Goal: Information Seeking & Learning: Learn about a topic

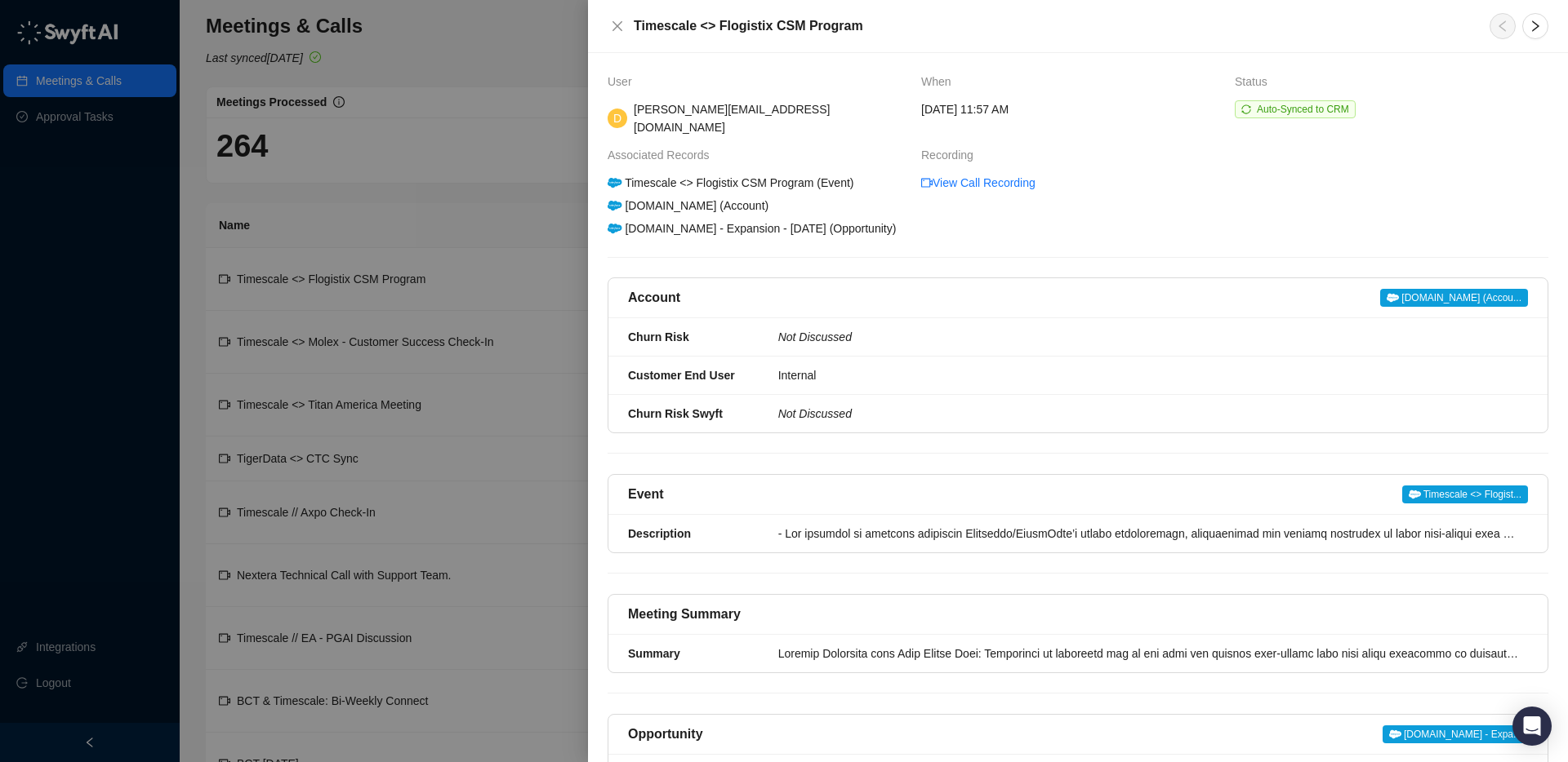
click at [543, 96] on div at bounding box center [784, 381] width 1568 height 762
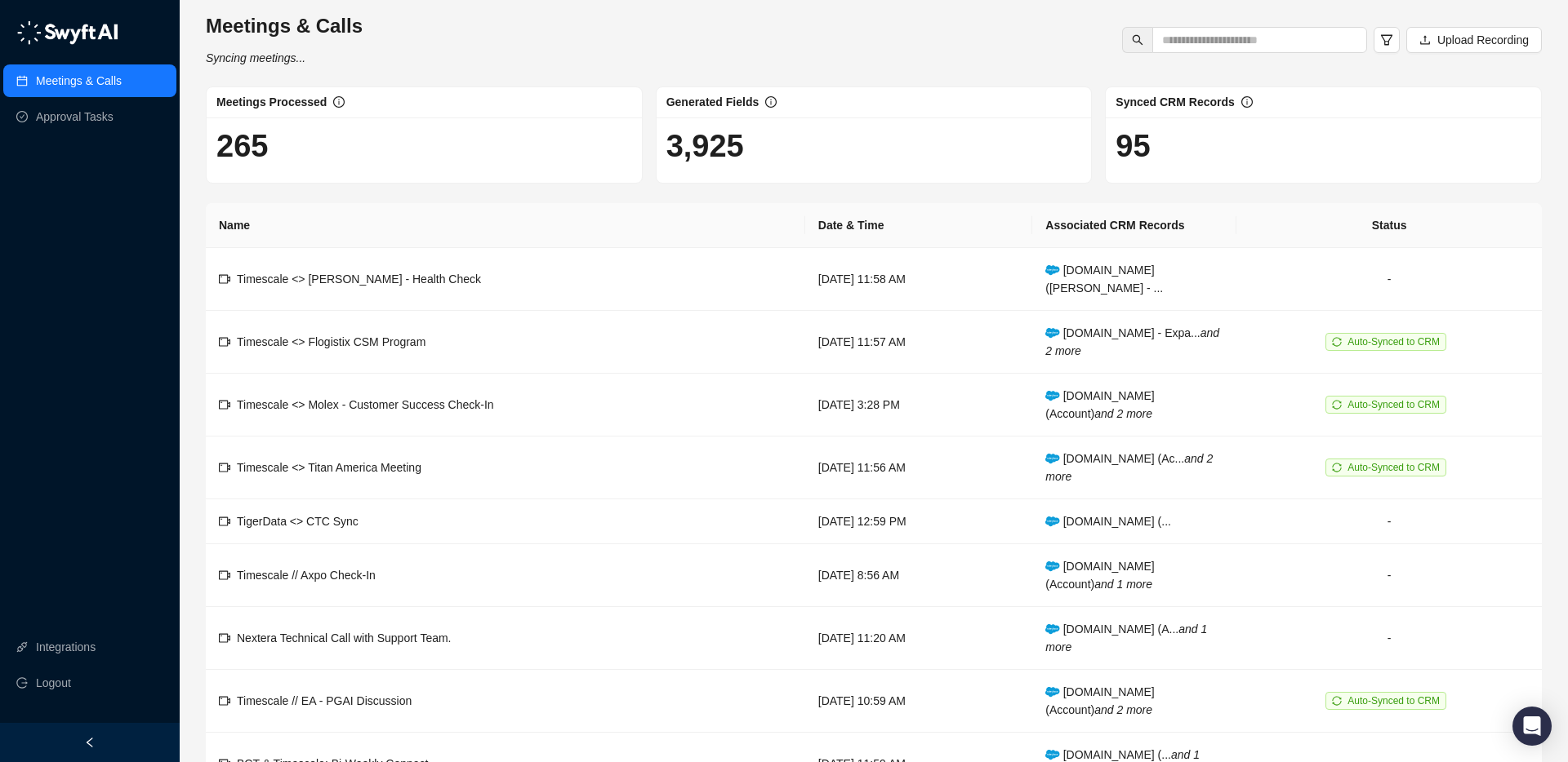
click at [95, 74] on link "Meetings & Calls" at bounding box center [78, 81] width 86 height 33
click at [496, 265] on td "Timescale <> [PERSON_NAME] - Health Check" at bounding box center [506, 280] width 600 height 63
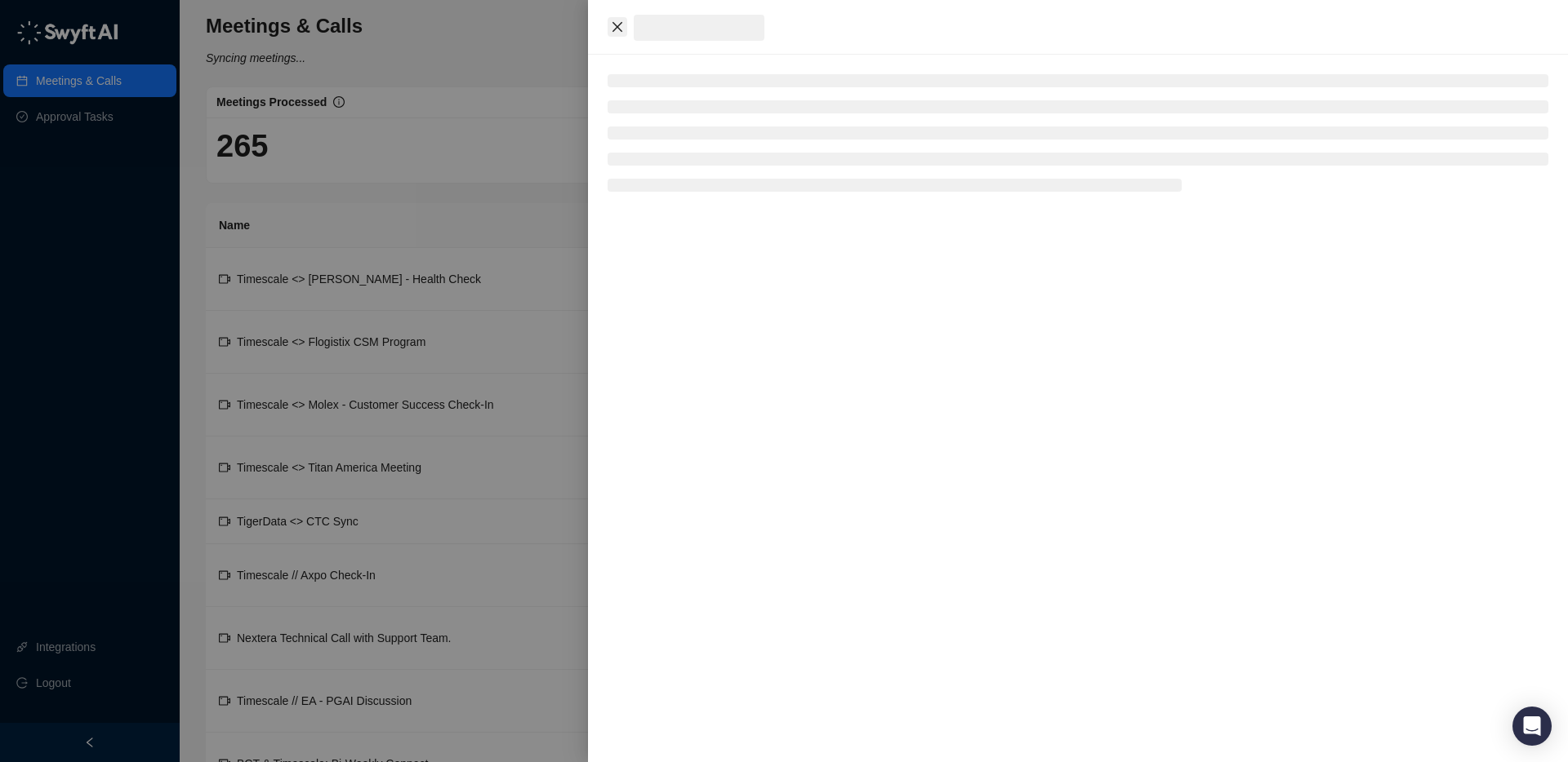
click at [619, 24] on icon "close" at bounding box center [617, 26] width 10 height 10
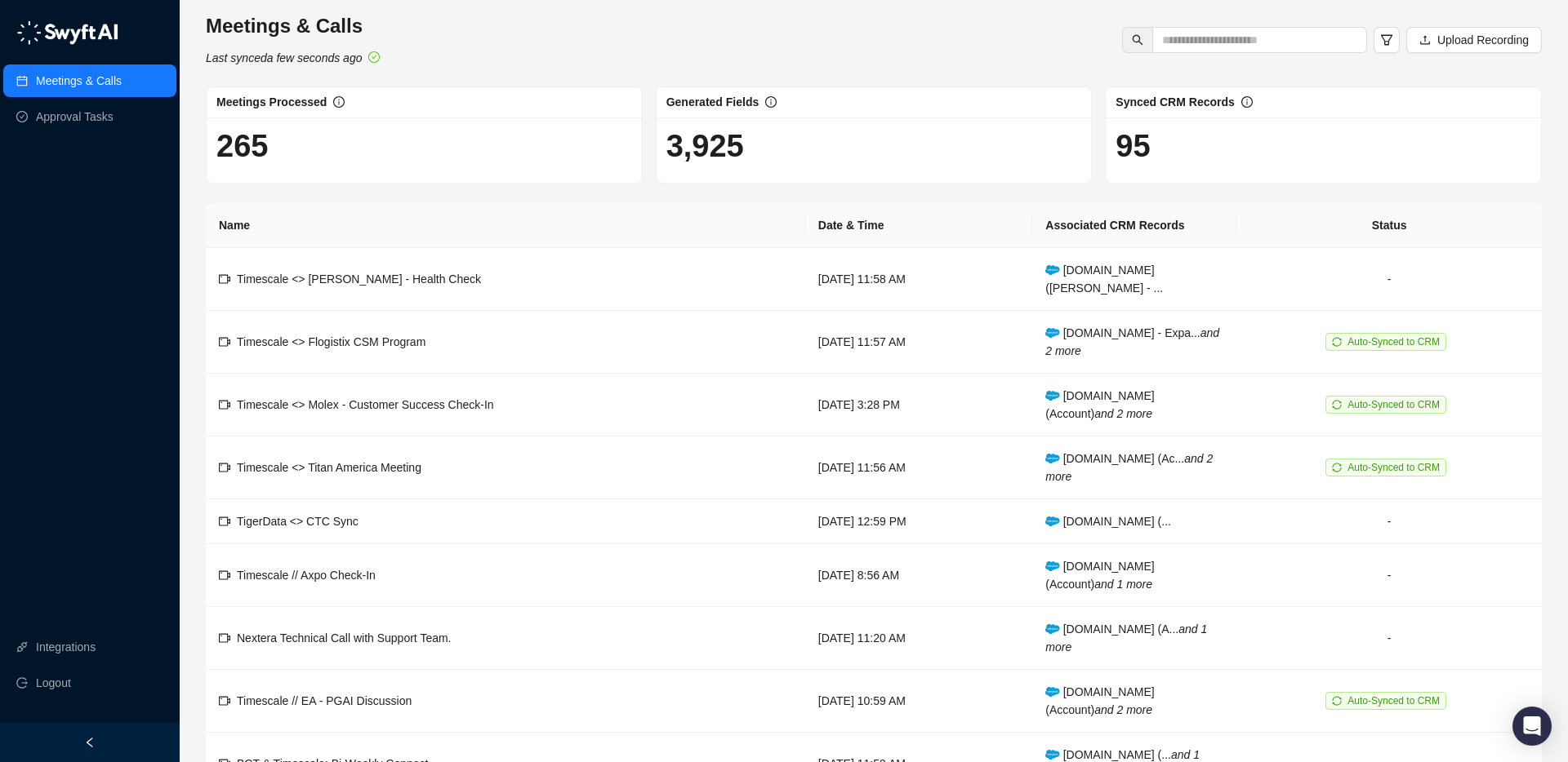
click at [87, 77] on link "Meetings & Calls" at bounding box center [78, 81] width 86 height 33
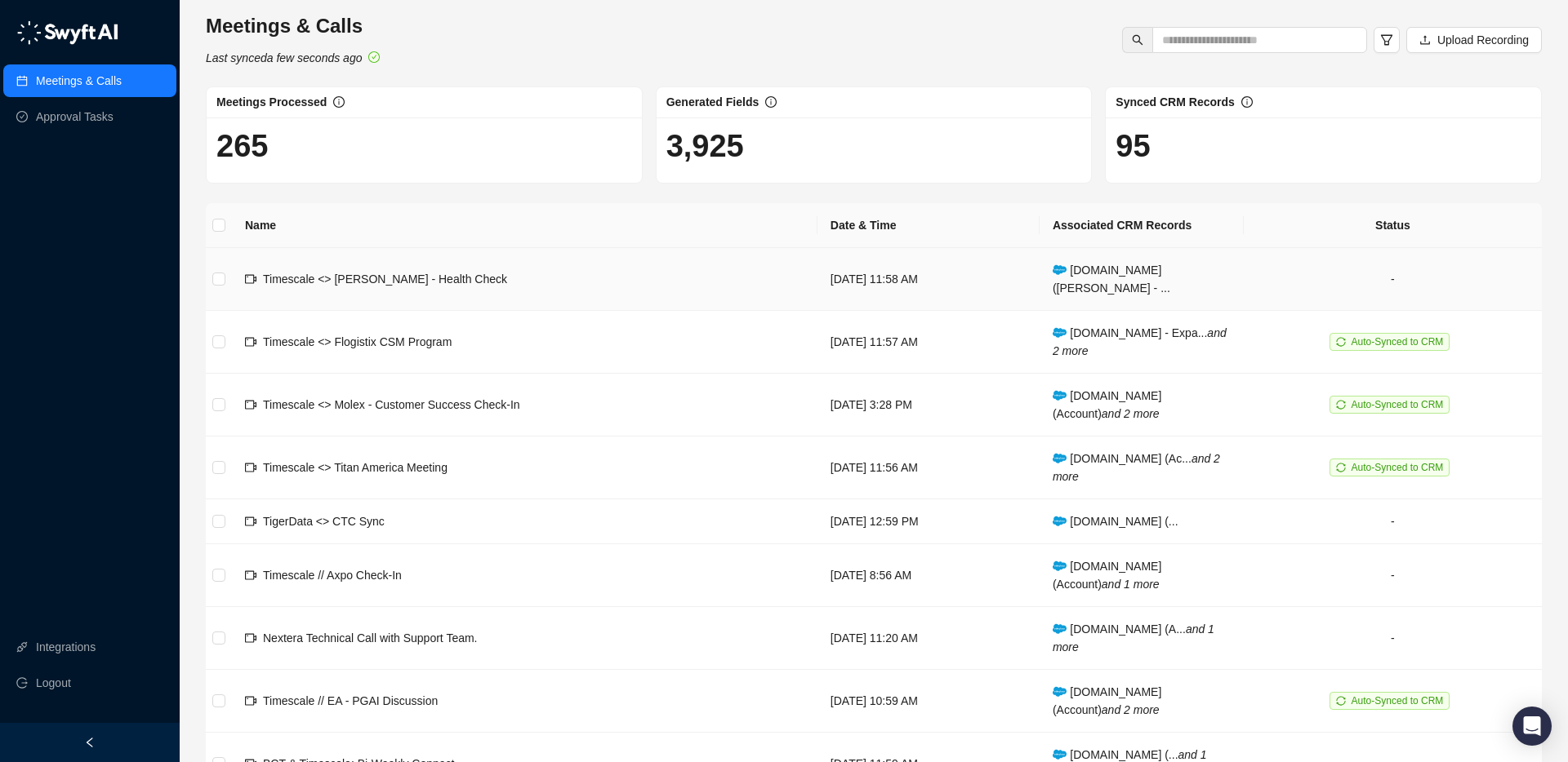
click at [479, 267] on td "Timescale <> [PERSON_NAME] - Health Check" at bounding box center [525, 280] width 586 height 63
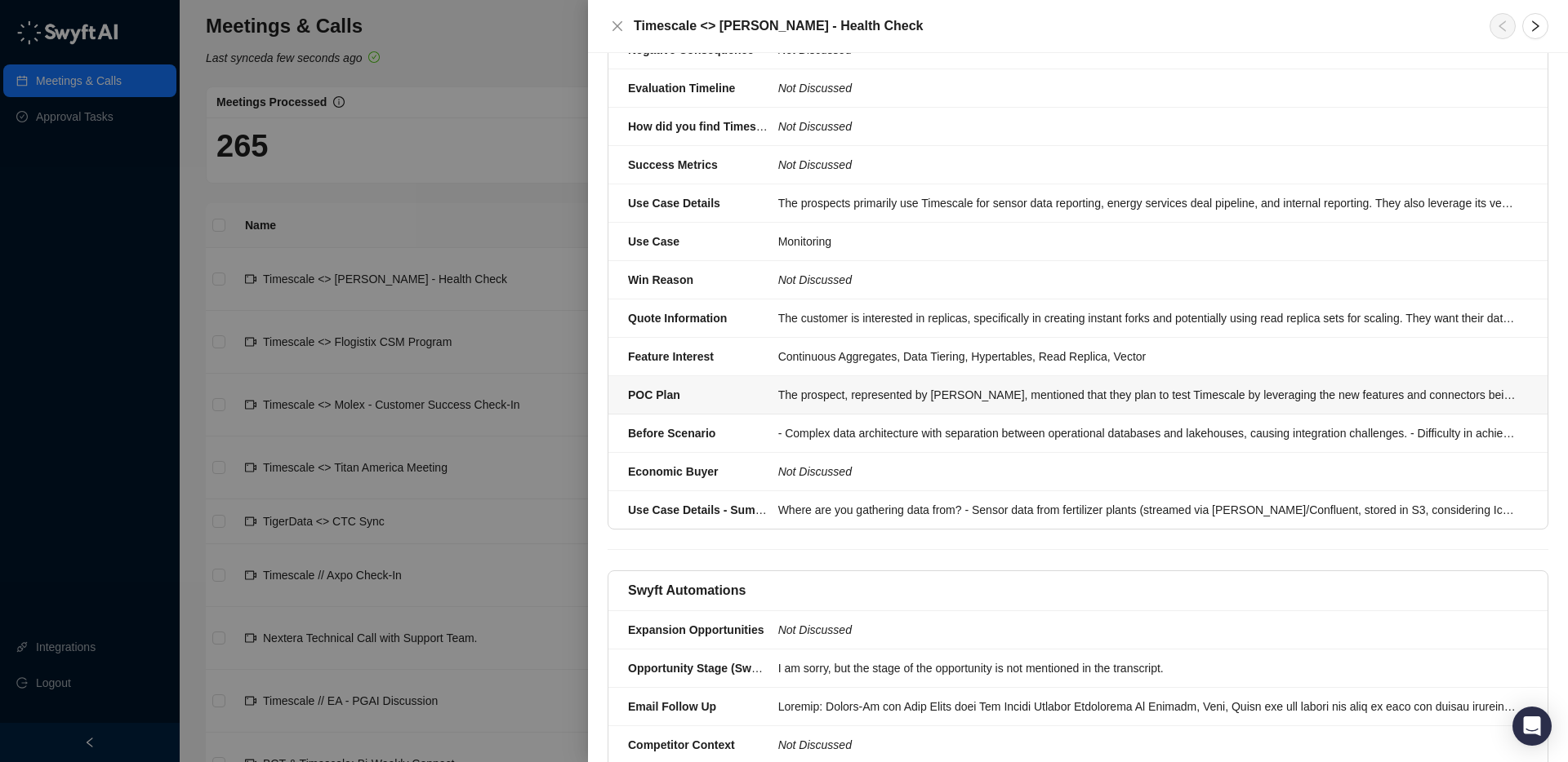
scroll to position [1050, 0]
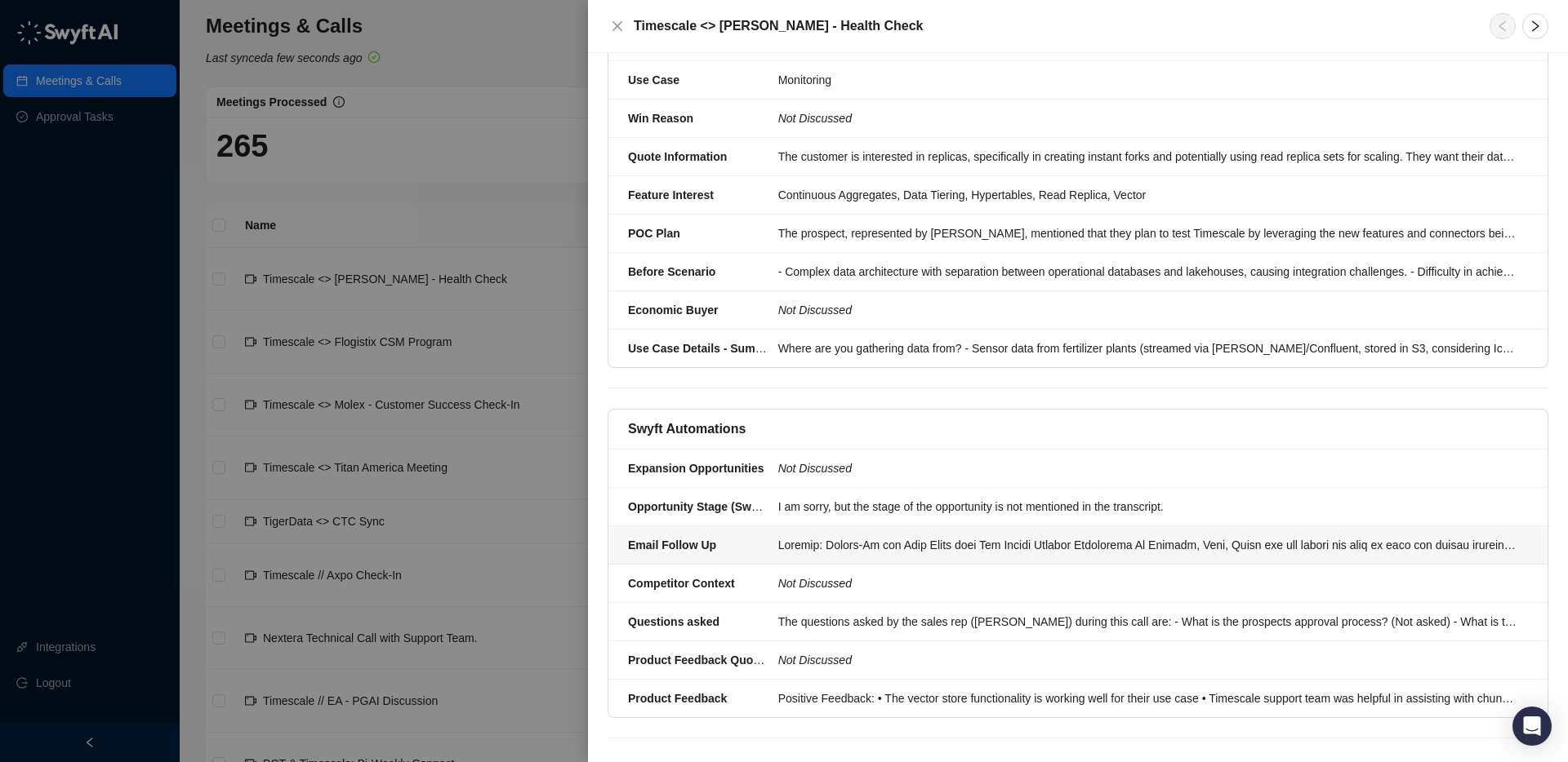
click at [806, 536] on div at bounding box center [1147, 545] width 740 height 18
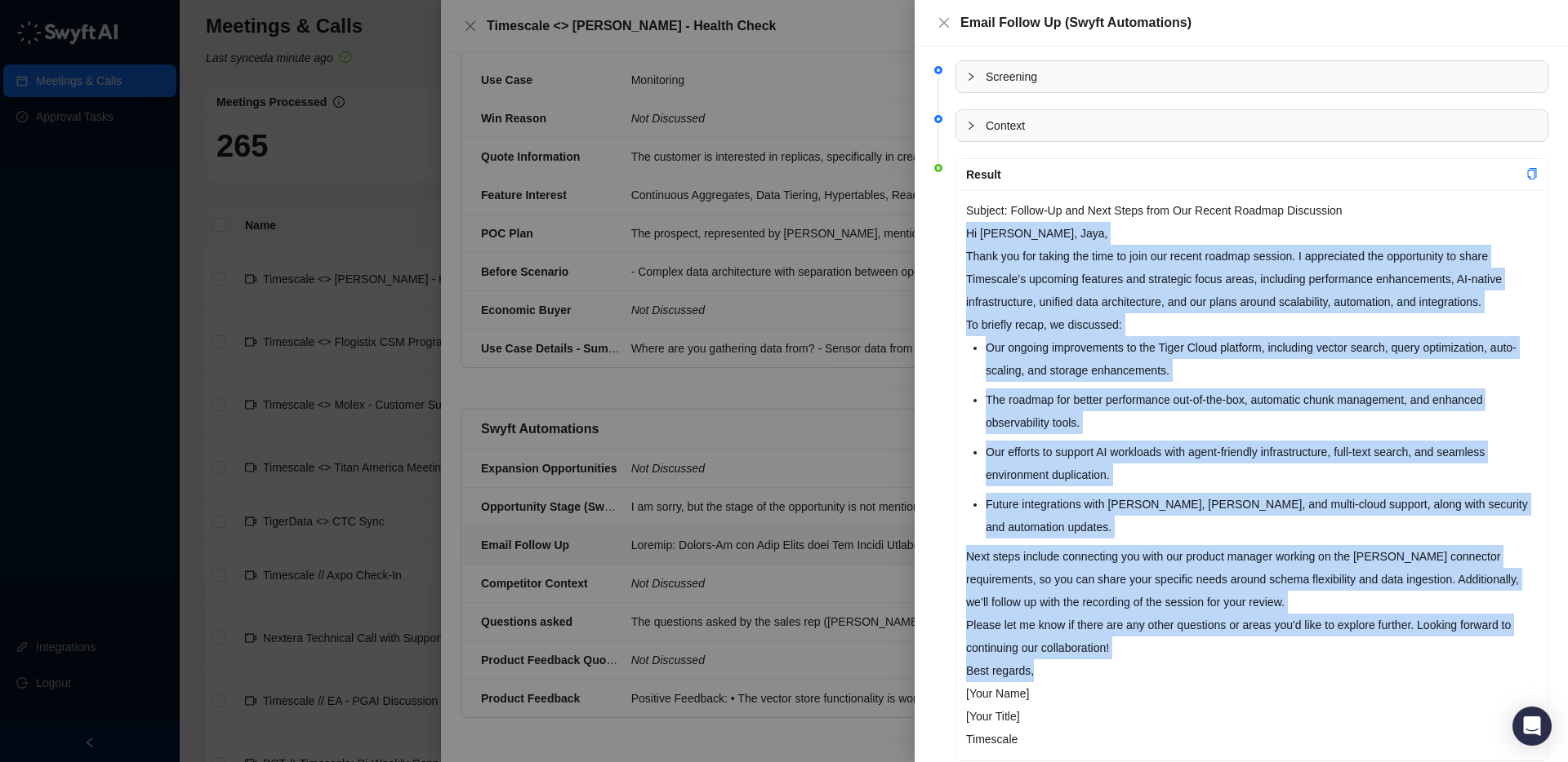
drag, startPoint x: 967, startPoint y: 232, endPoint x: 1175, endPoint y: 660, distance: 475.9
click at [1175, 661] on div "Subject: Follow-Up and Next Steps from Our Recent Roadmap Discussion Hi Michael…" at bounding box center [1252, 475] width 591 height 572
copy div "Hi Michael, Jaya, Thank you for taking the time to join our recent roadmap sess…"
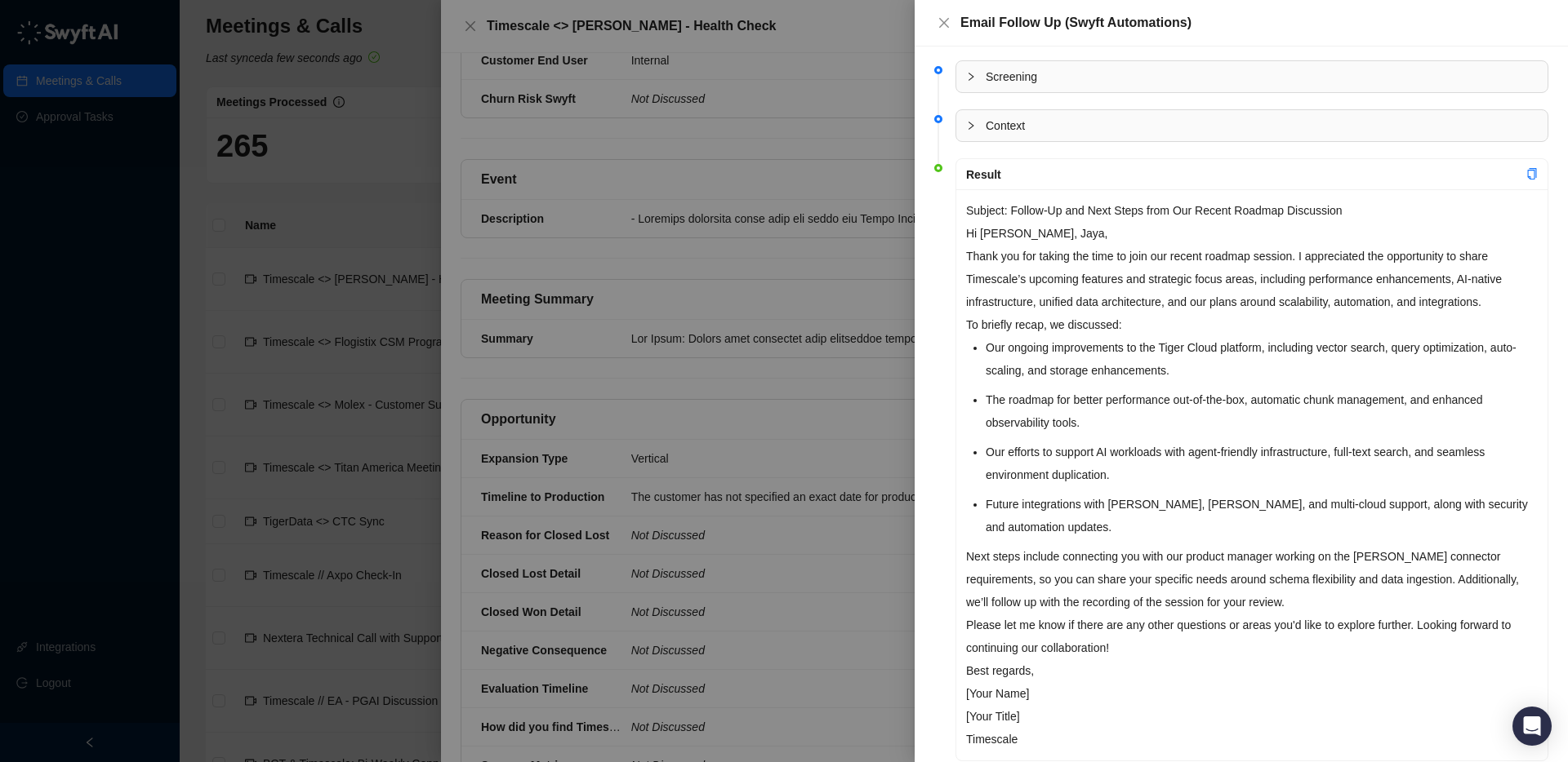
click at [984, 123] on div at bounding box center [975, 125] width 20 height 18
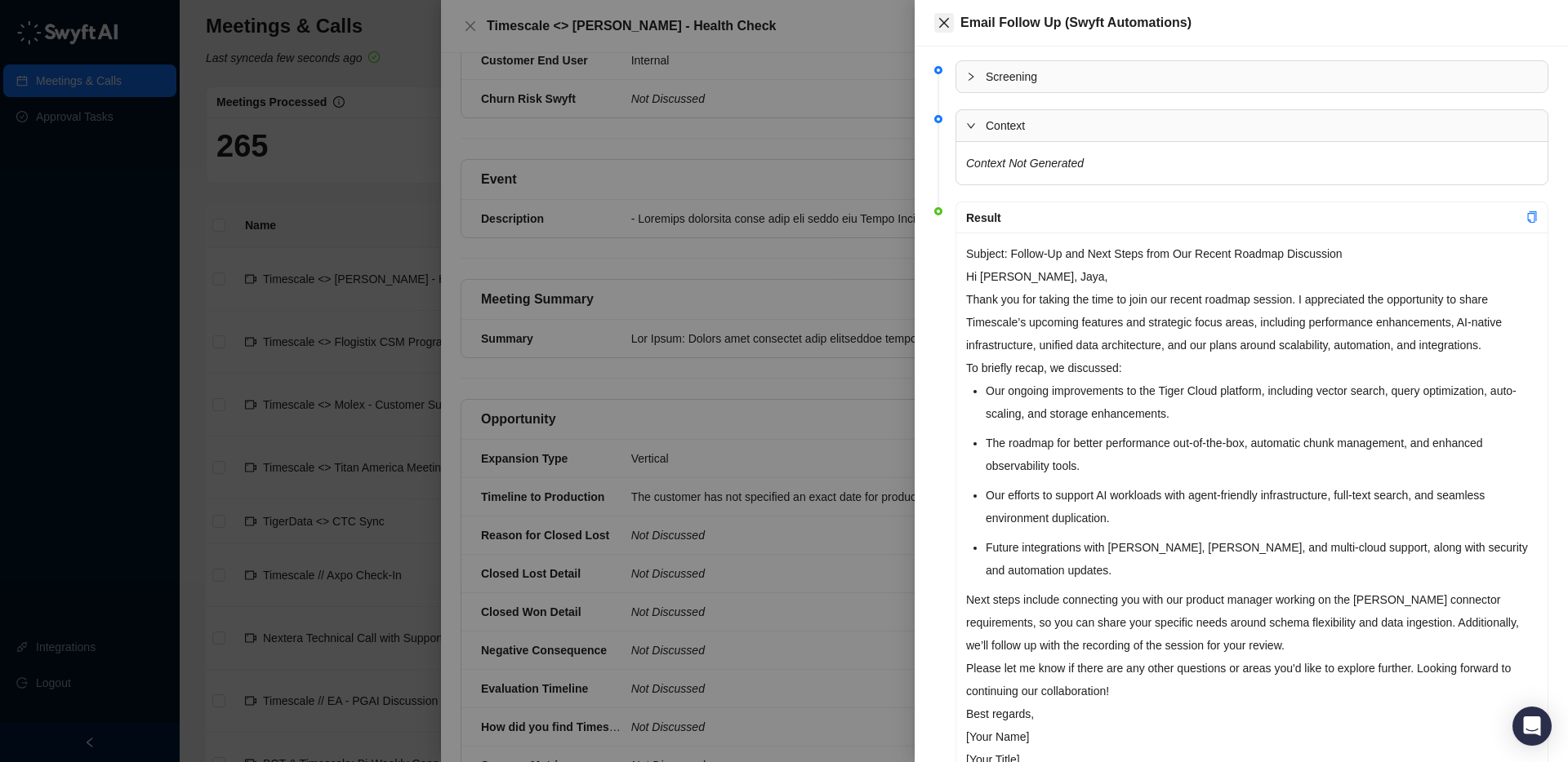
click at [943, 17] on icon "close" at bounding box center [943, 23] width 13 height 13
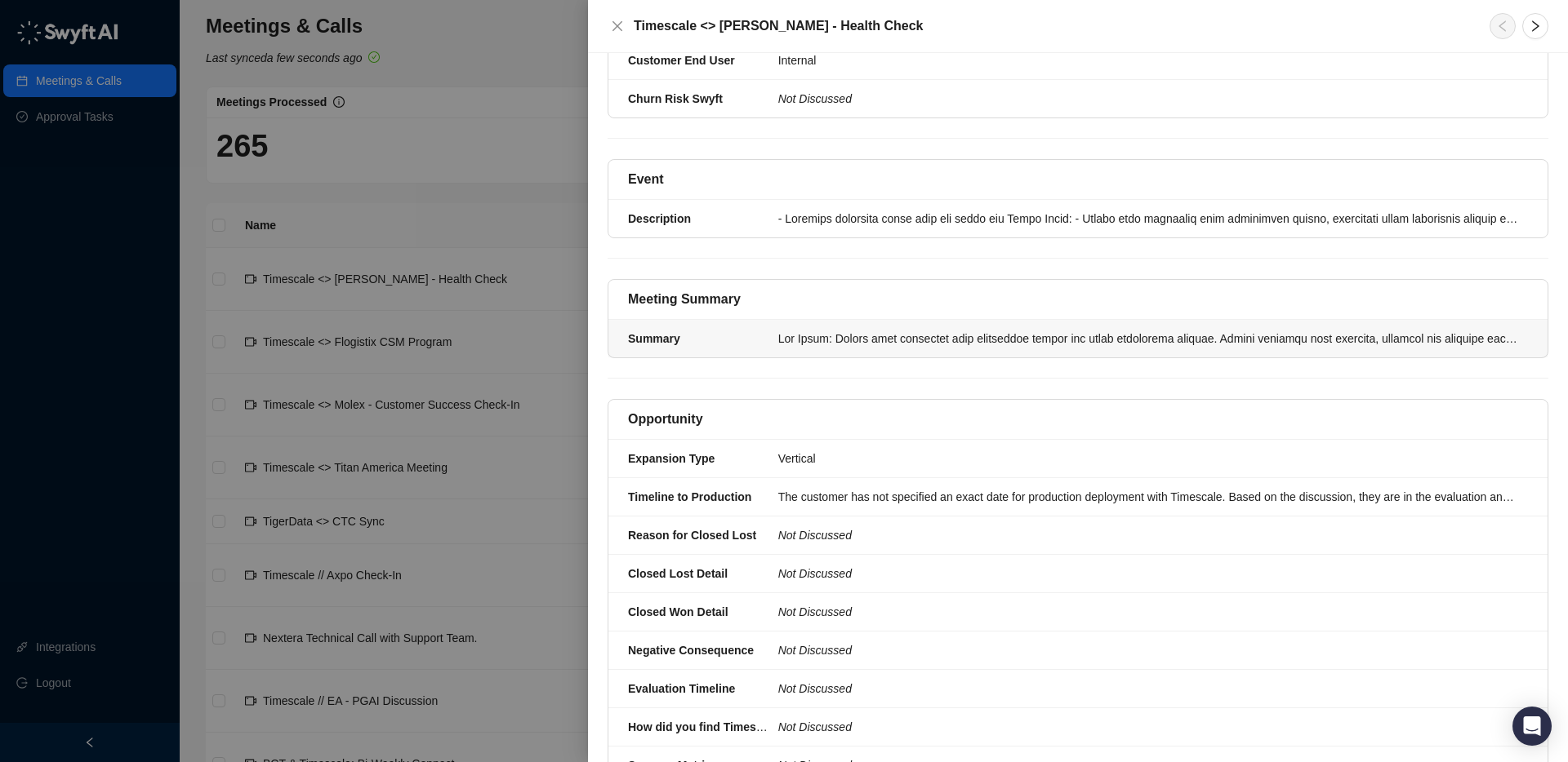
click at [805, 320] on li "Summary" at bounding box center [1078, 338] width 939 height 37
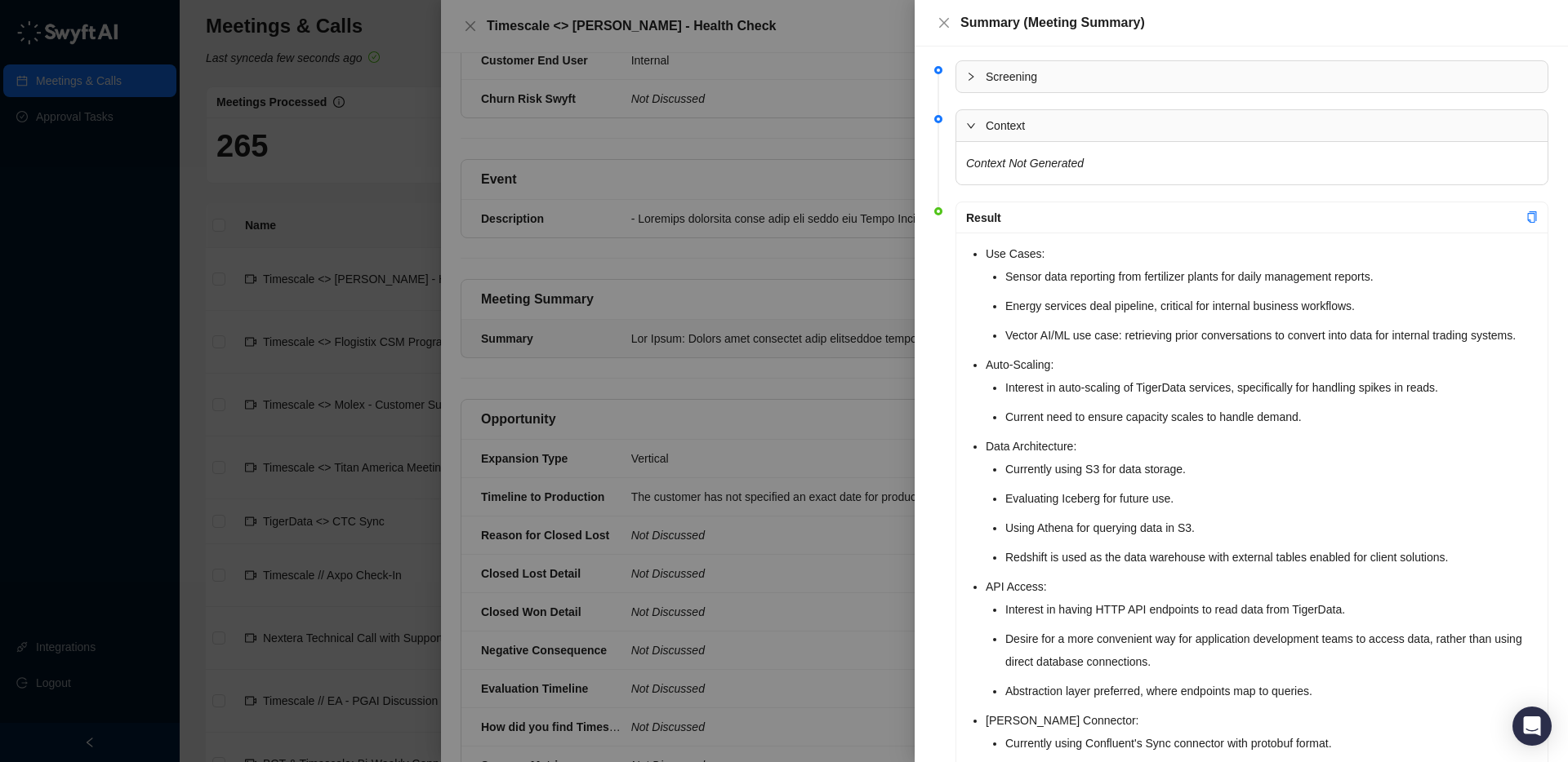
click at [968, 250] on div "Use Cases: Sensor data reporting from fertilizer plants for daily management re…" at bounding box center [1252, 688] width 591 height 911
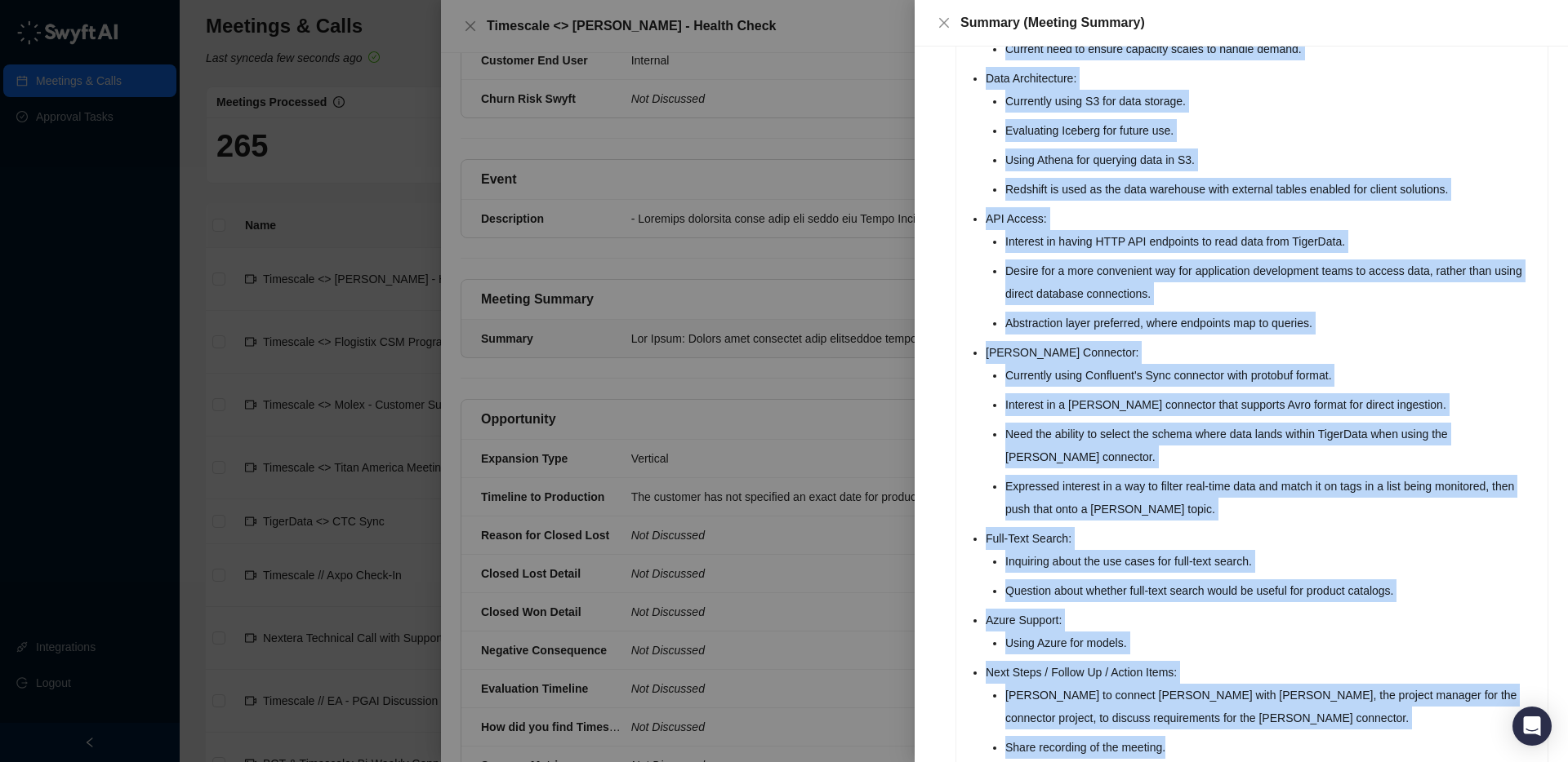
scroll to position [447, 0]
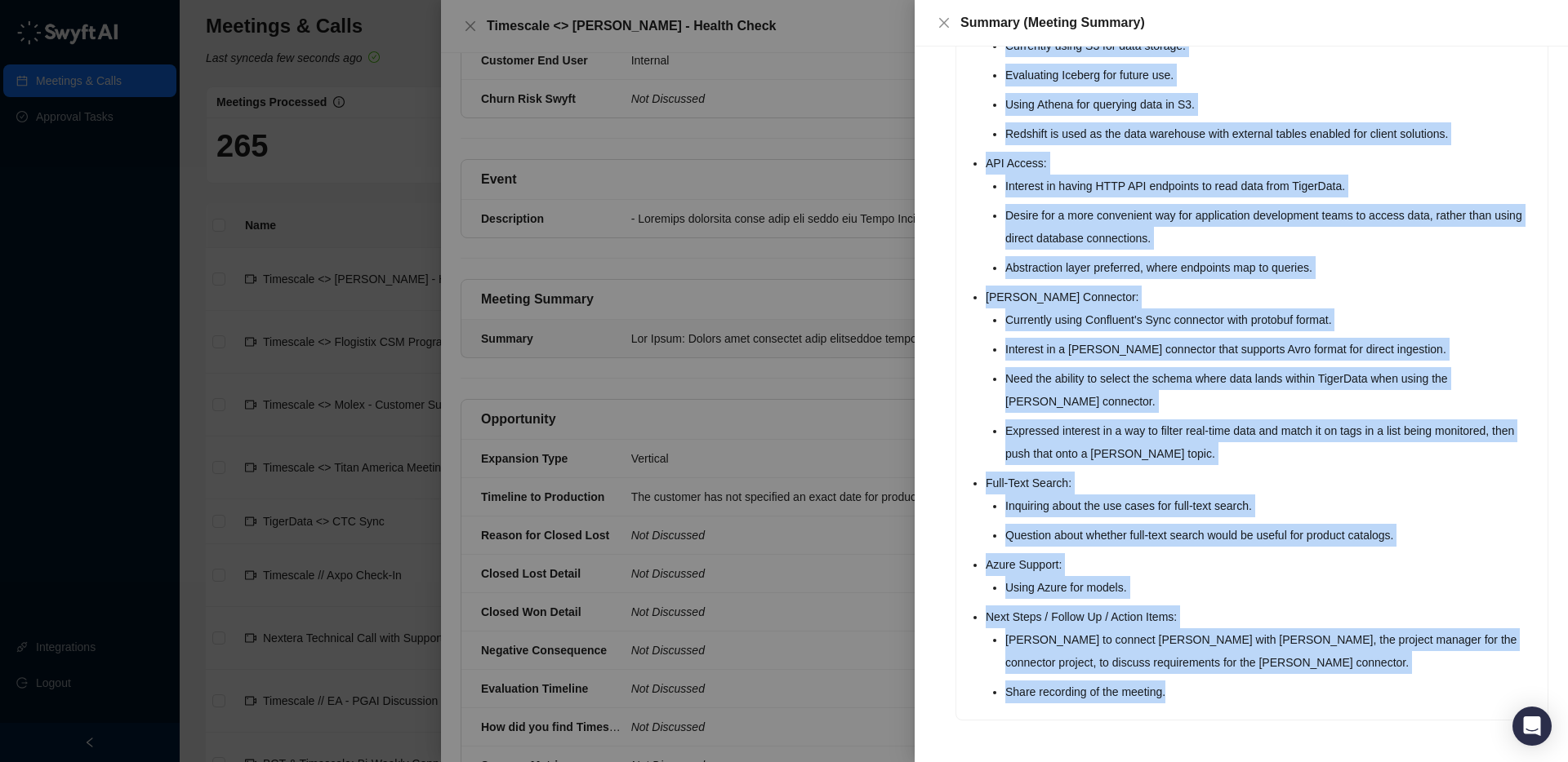
drag, startPoint x: 973, startPoint y: 255, endPoint x: 1150, endPoint y: 651, distance: 433.8
click at [1180, 685] on div "Use Cases: Sensor data reporting from fertilizer plants for daily management re…" at bounding box center [1252, 264] width 591 height 911
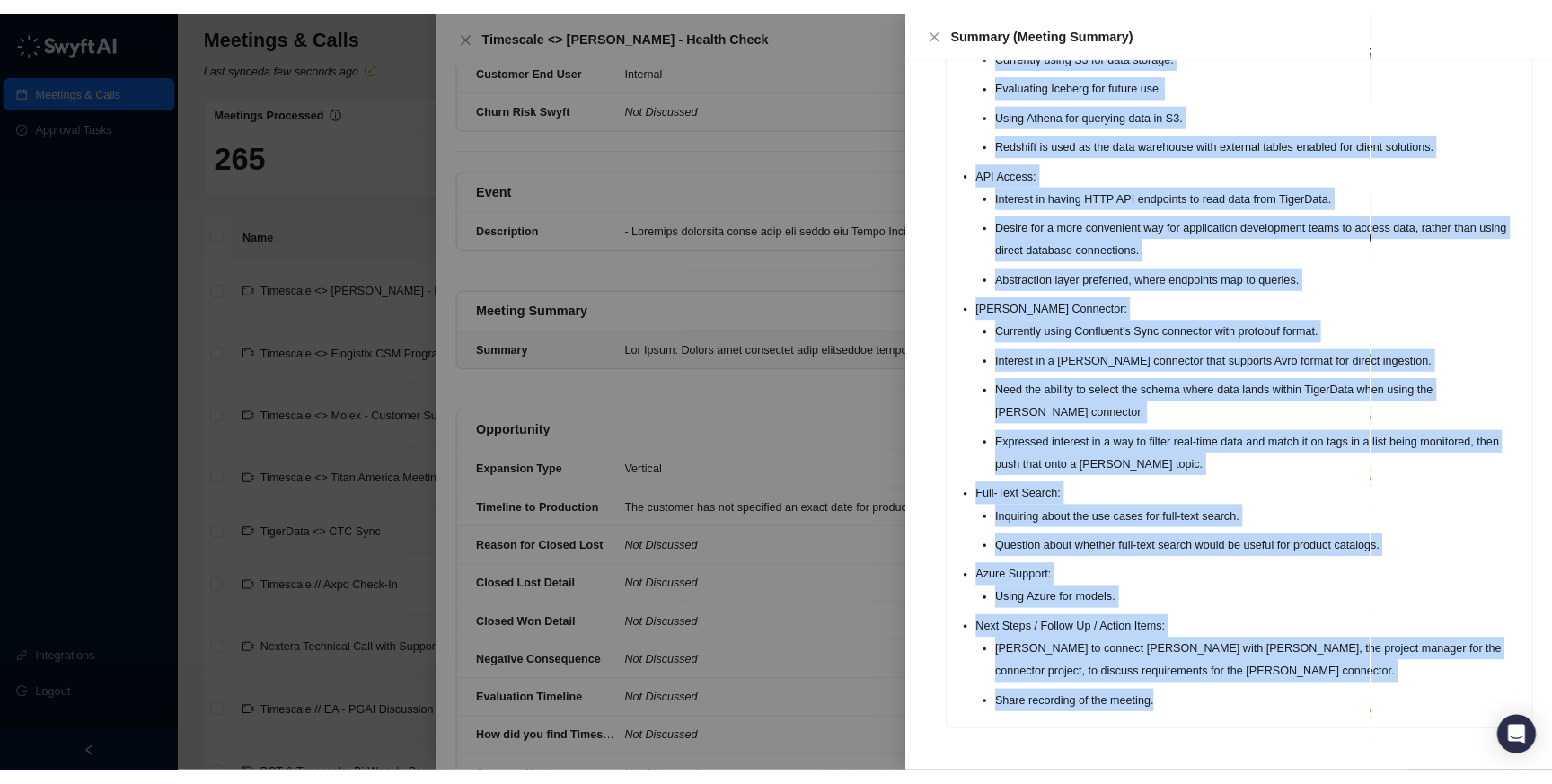
scroll to position [489, 0]
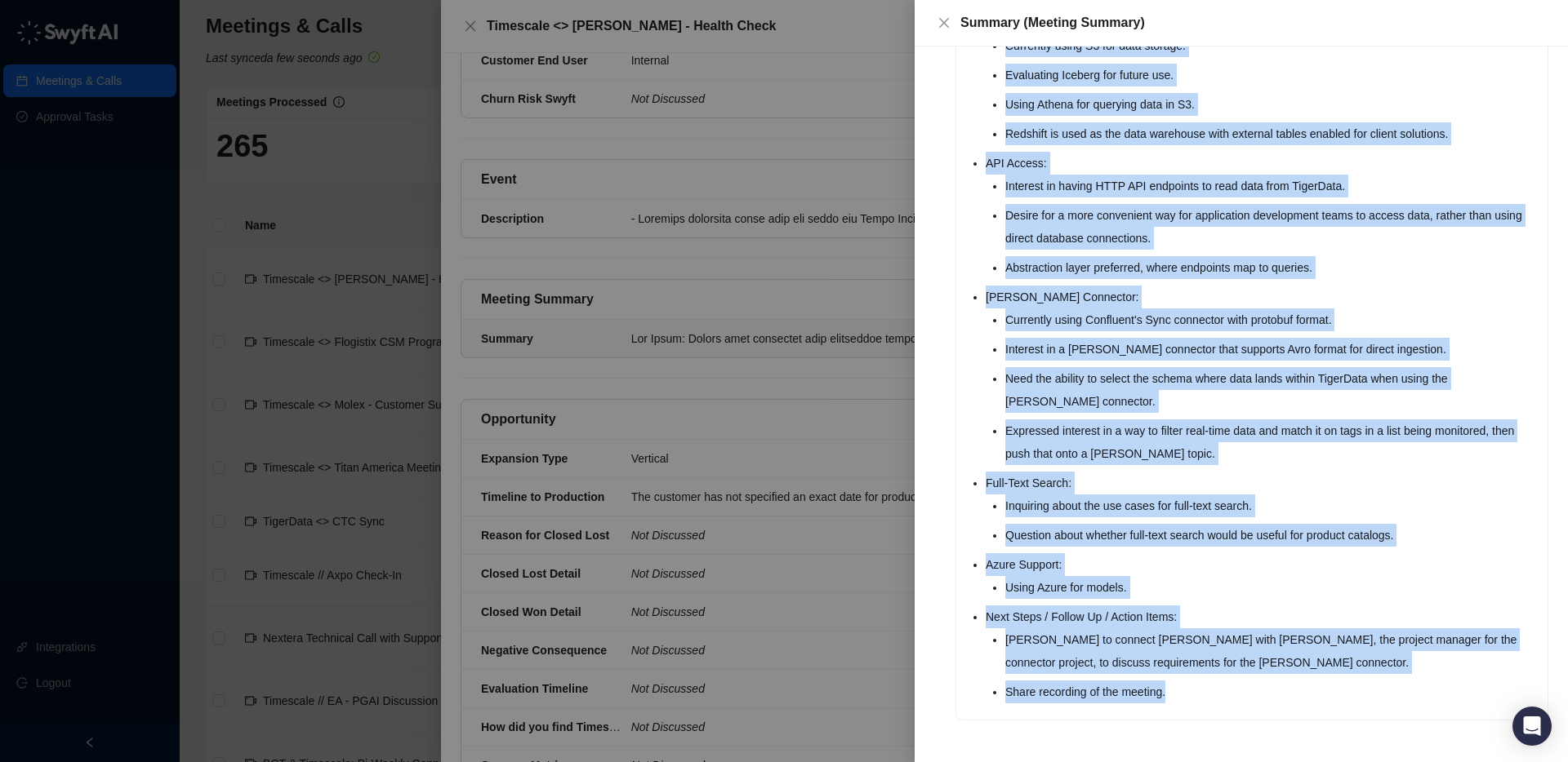
copy ul "Use Cases: Sensor data reporting from fertilizer plants for daily management re…"
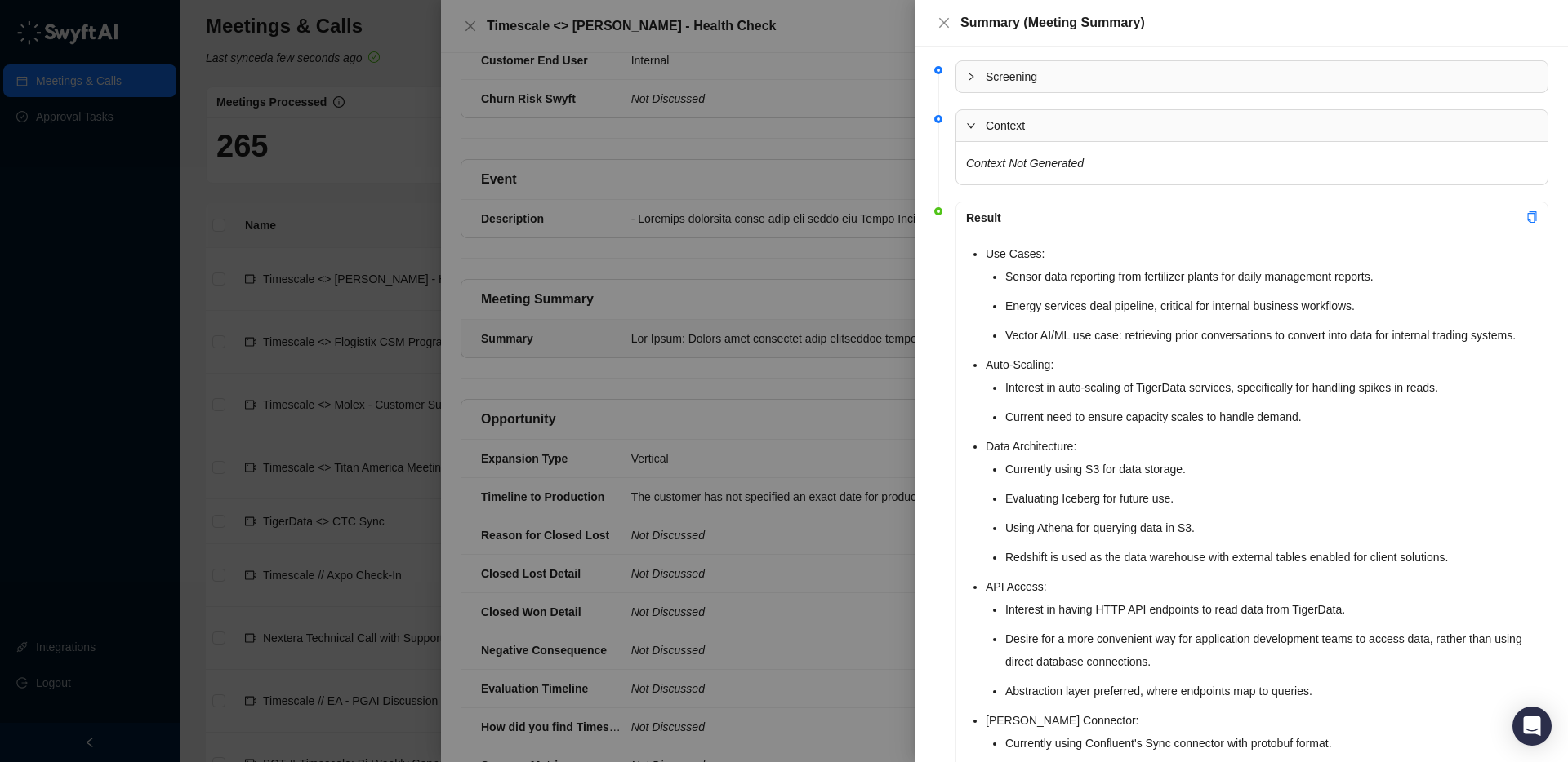
scroll to position [288, 0]
click at [409, 131] on div at bounding box center [784, 381] width 1568 height 762
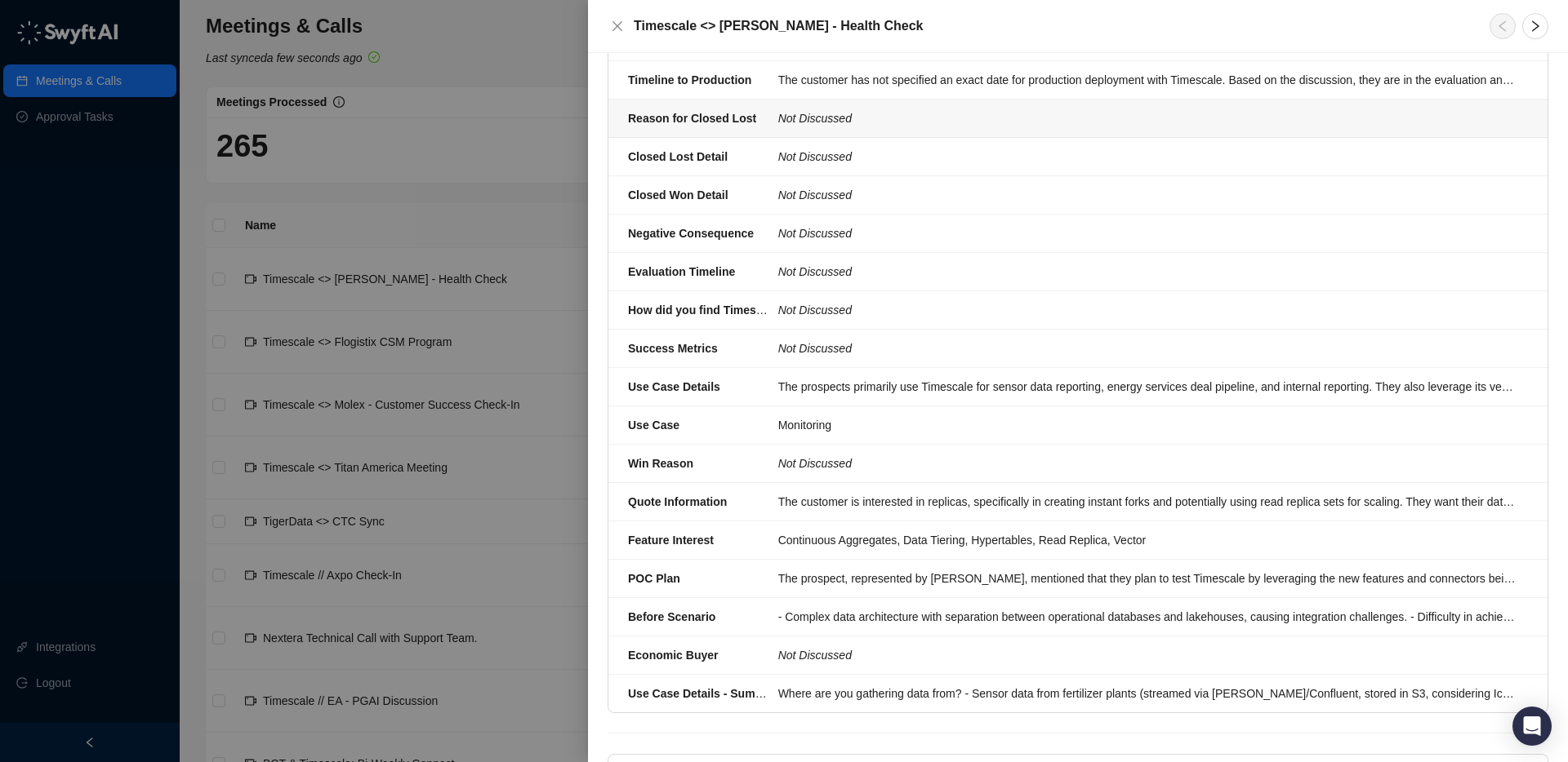
scroll to position [712, 0]
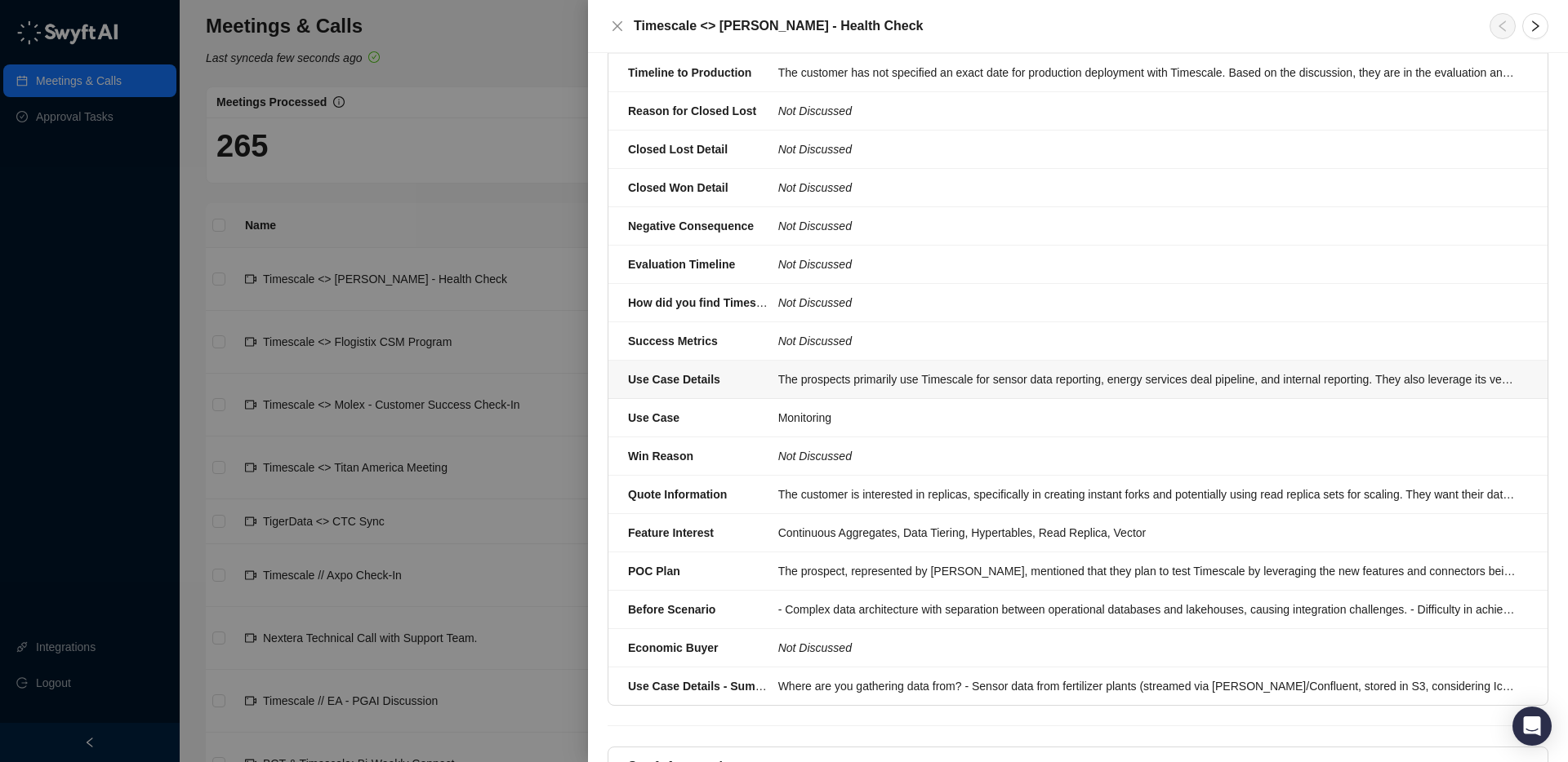
click at [883, 370] on div "The prospects primarily use Timescale for sensor data reporting, energy service…" at bounding box center [1147, 379] width 740 height 18
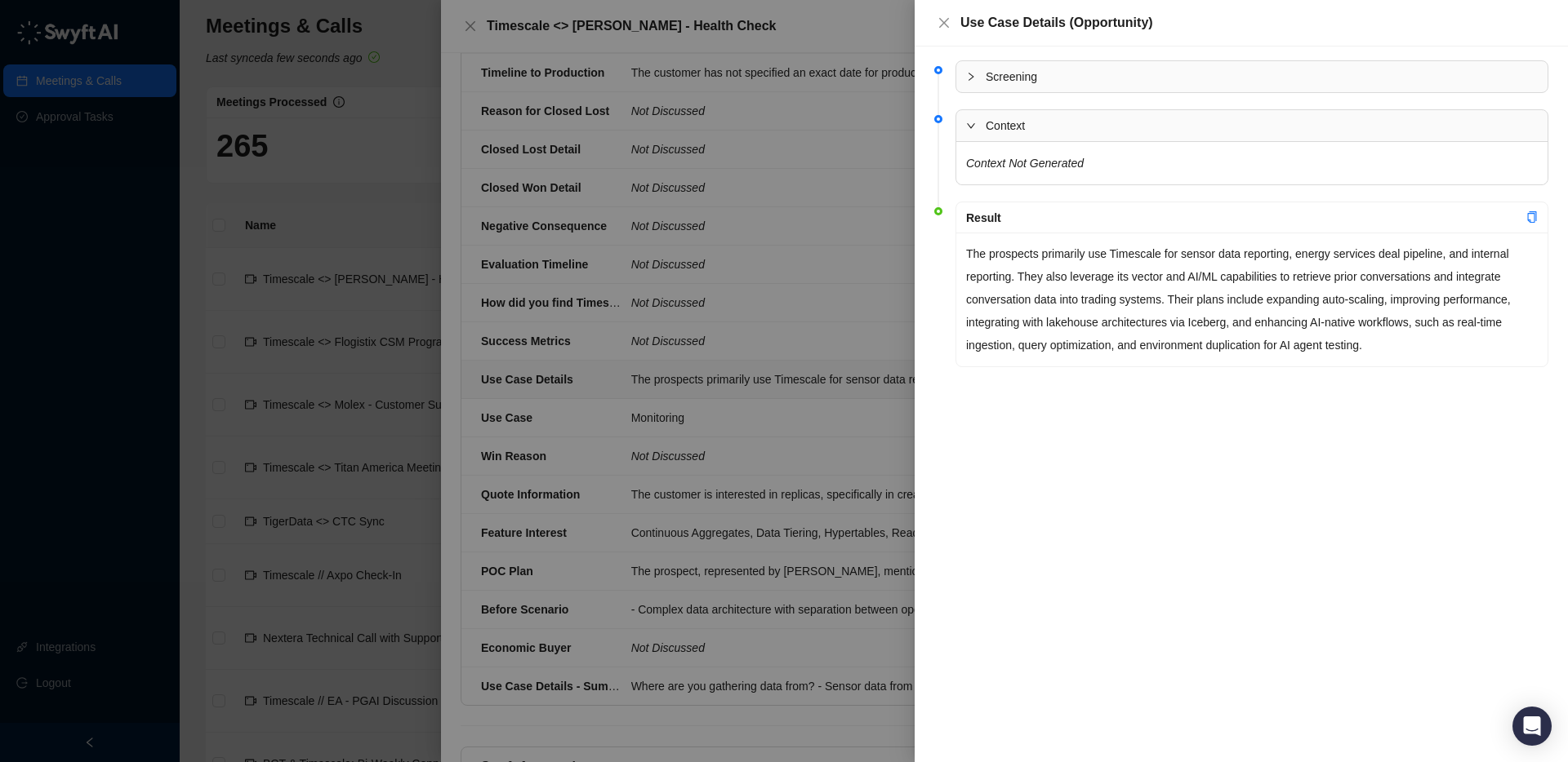
click at [883, 354] on div at bounding box center [784, 381] width 1568 height 762
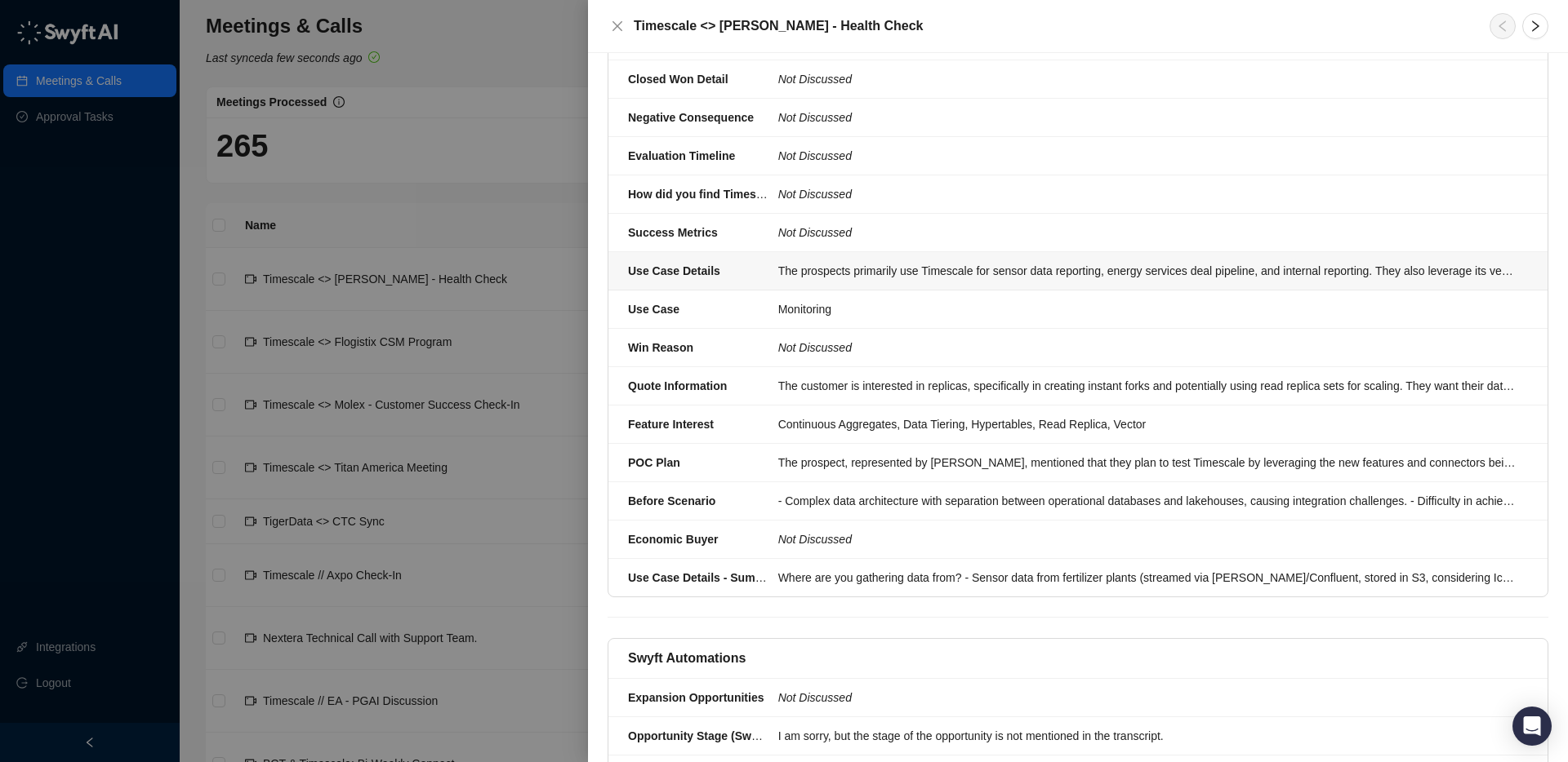
scroll to position [822, 0]
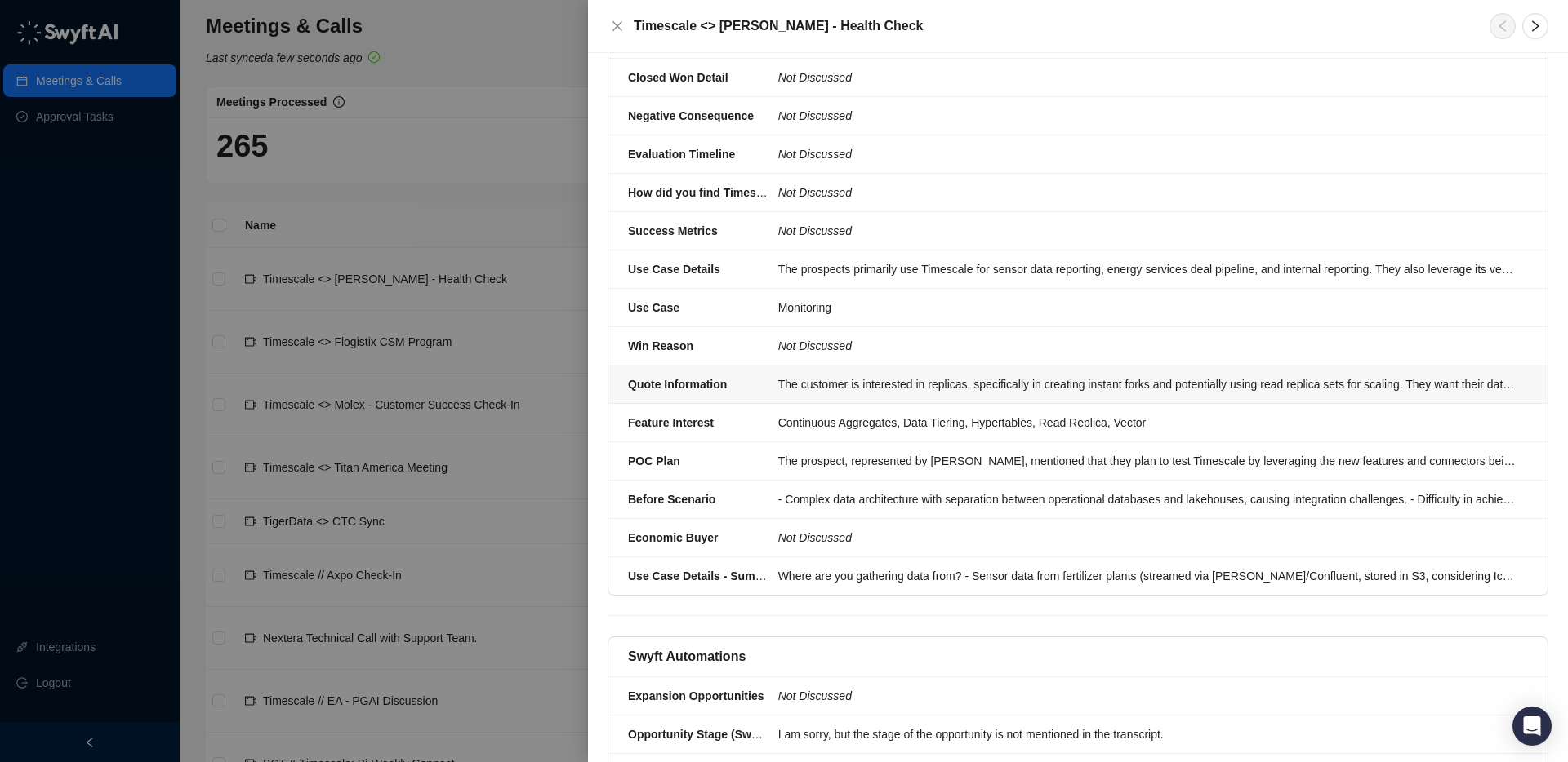
click at [878, 375] on div "The customer is interested in replicas, specifically in creating instant forks …" at bounding box center [1147, 384] width 740 height 18
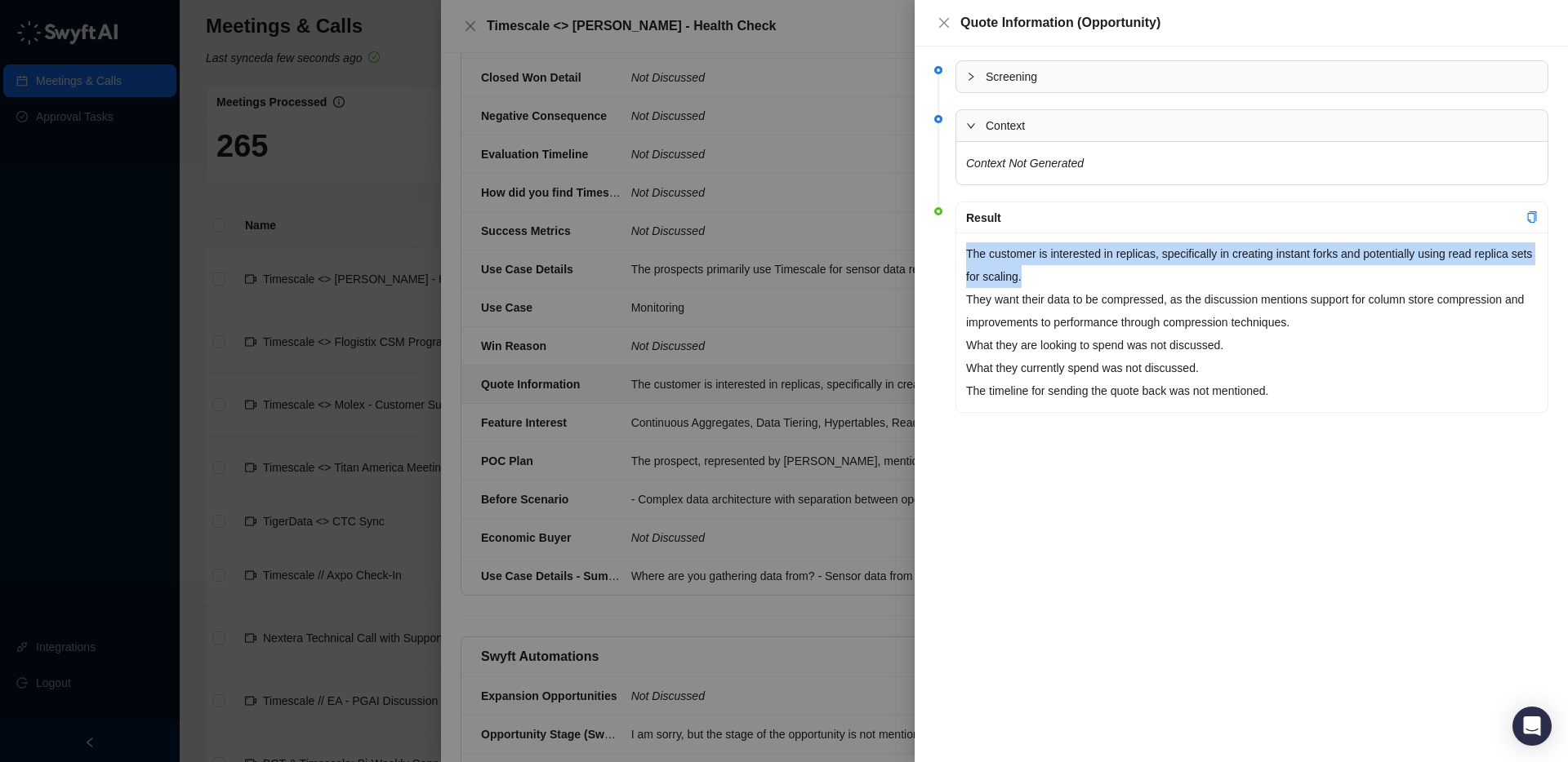
drag, startPoint x: 967, startPoint y: 252, endPoint x: 1084, endPoint y: 274, distance: 119.1
click at [1084, 274] on p "The customer is interested in replicas, specifically in creating instant forks …" at bounding box center [1252, 265] width 572 height 46
click at [1087, 284] on p "The customer is interested in replicas, specifically in creating instant forks …" at bounding box center [1252, 265] width 572 height 46
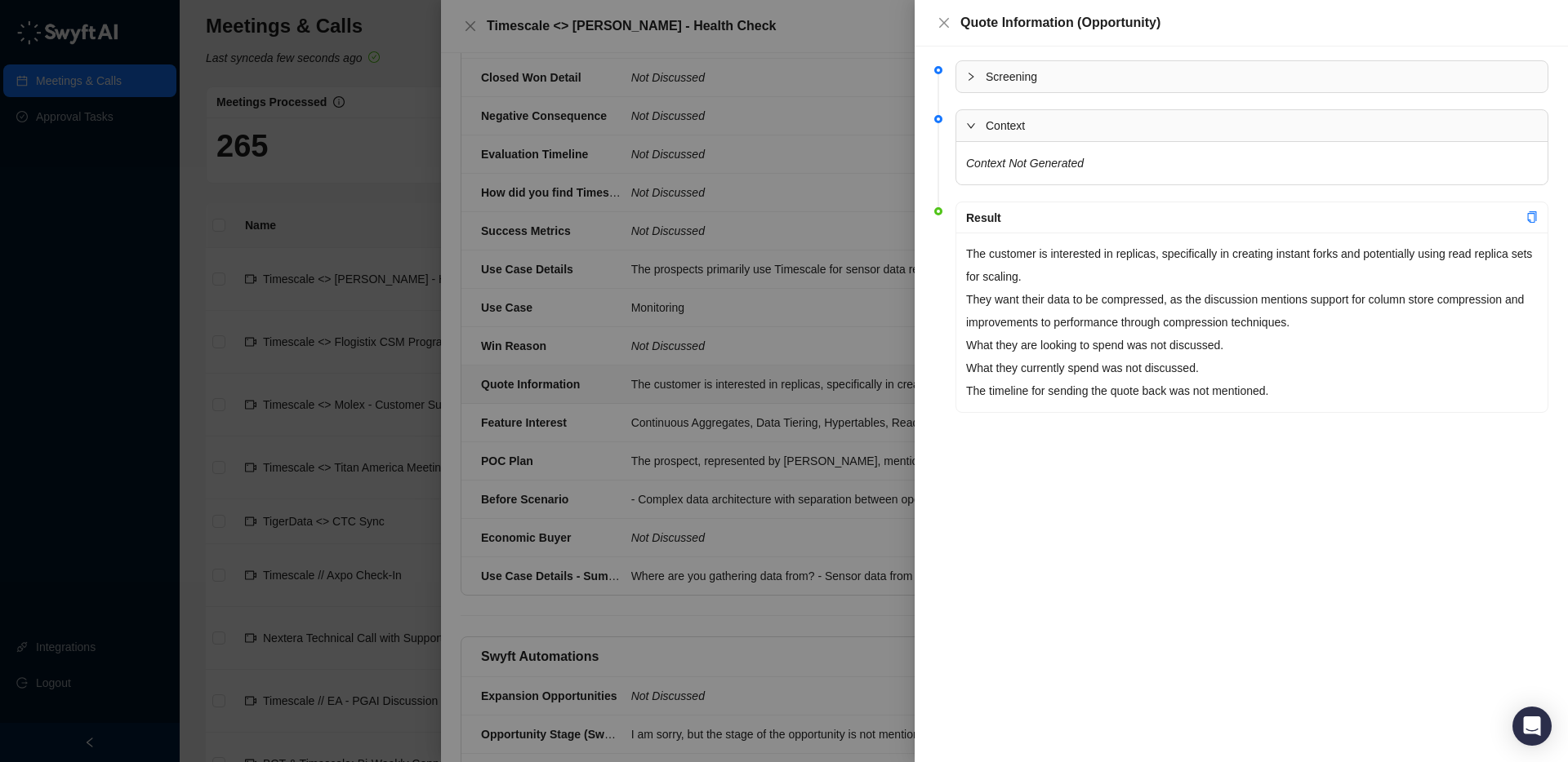
click at [856, 288] on div at bounding box center [784, 381] width 1568 height 762
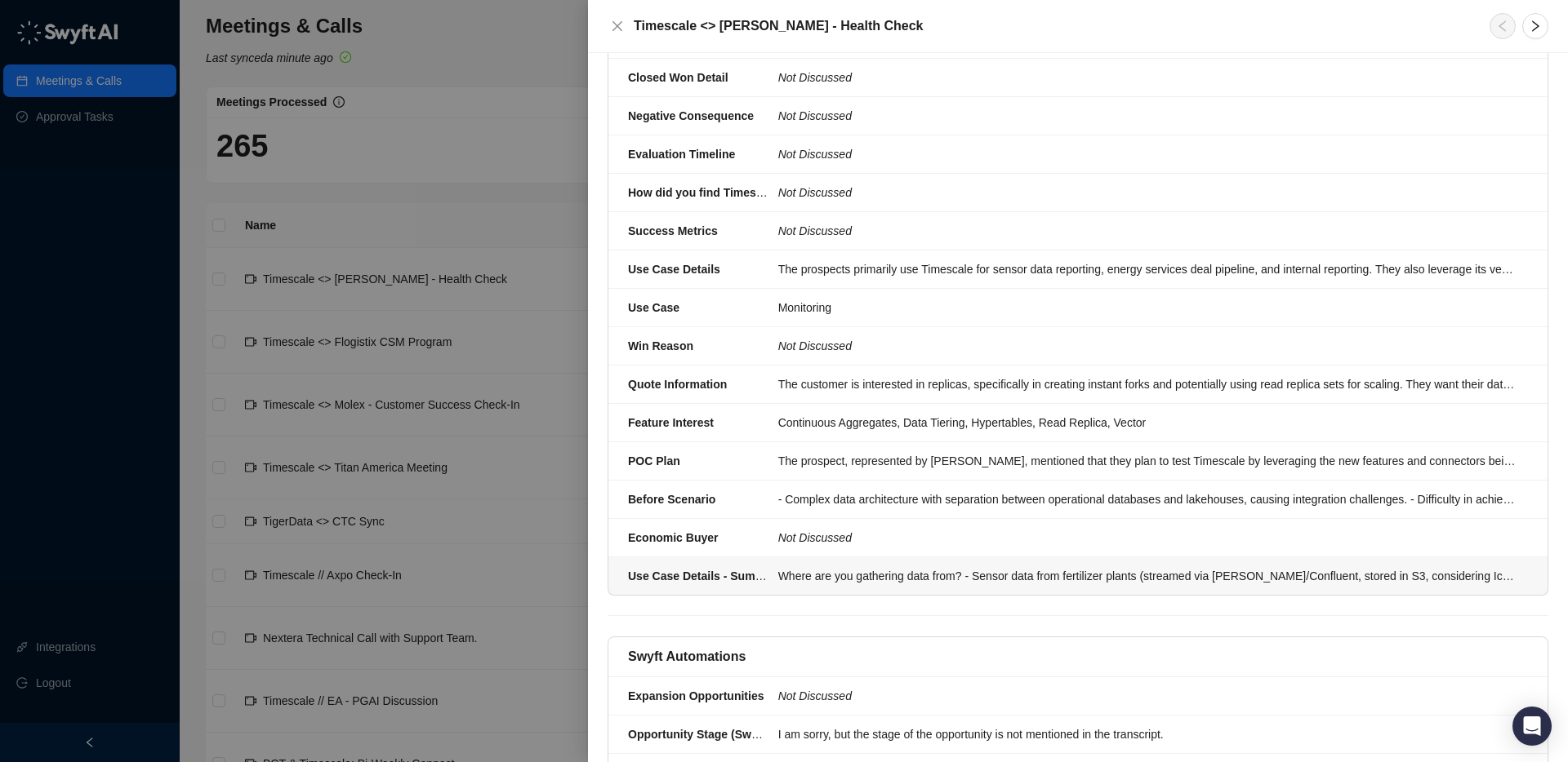
click at [821, 567] on div "Where are you gathering data from? - Sensor data from fertilizer plants (stream…" at bounding box center [1147, 576] width 740 height 18
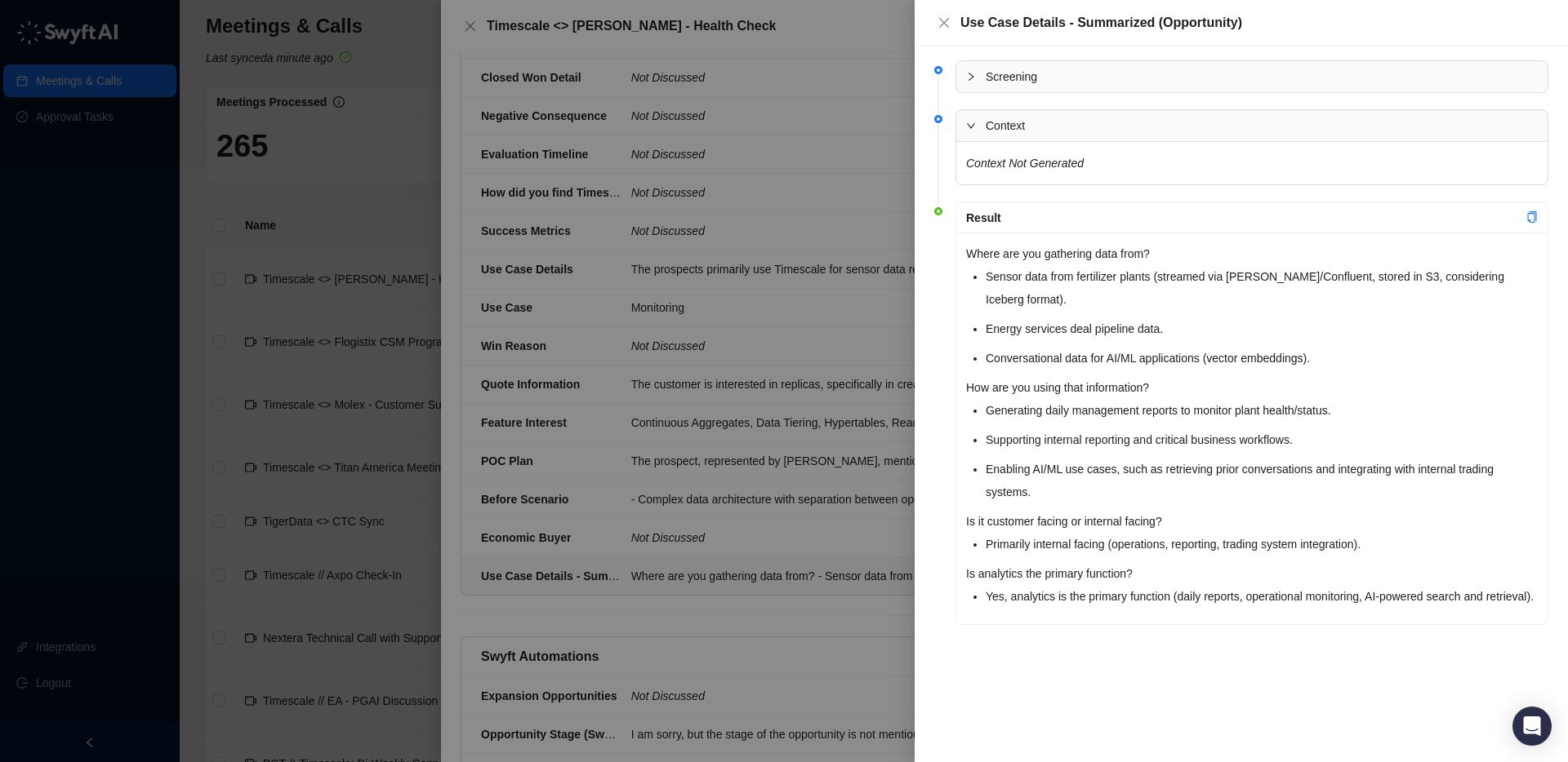
click at [852, 533] on div at bounding box center [784, 381] width 1568 height 762
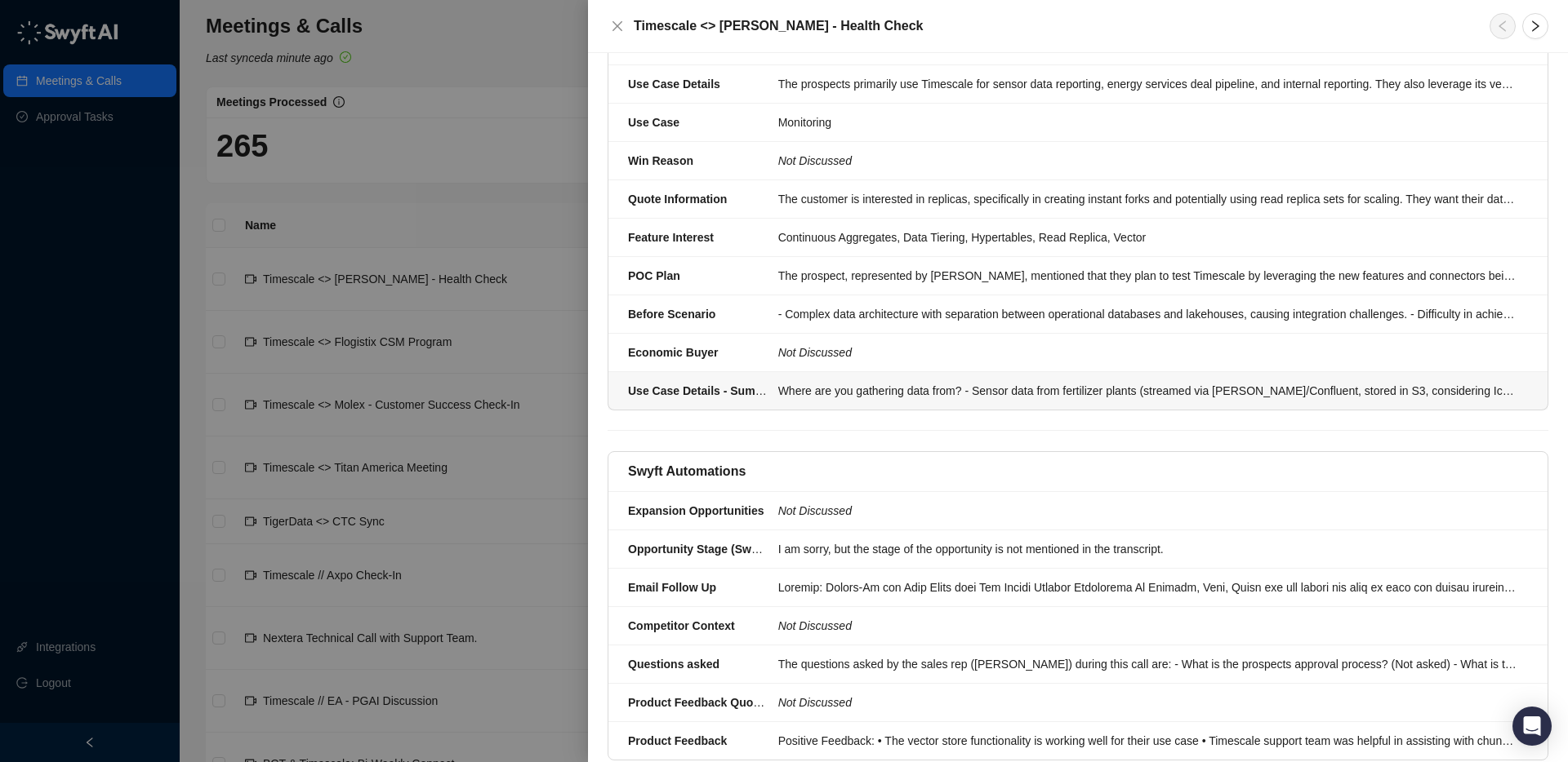
scroll to position [1050, 0]
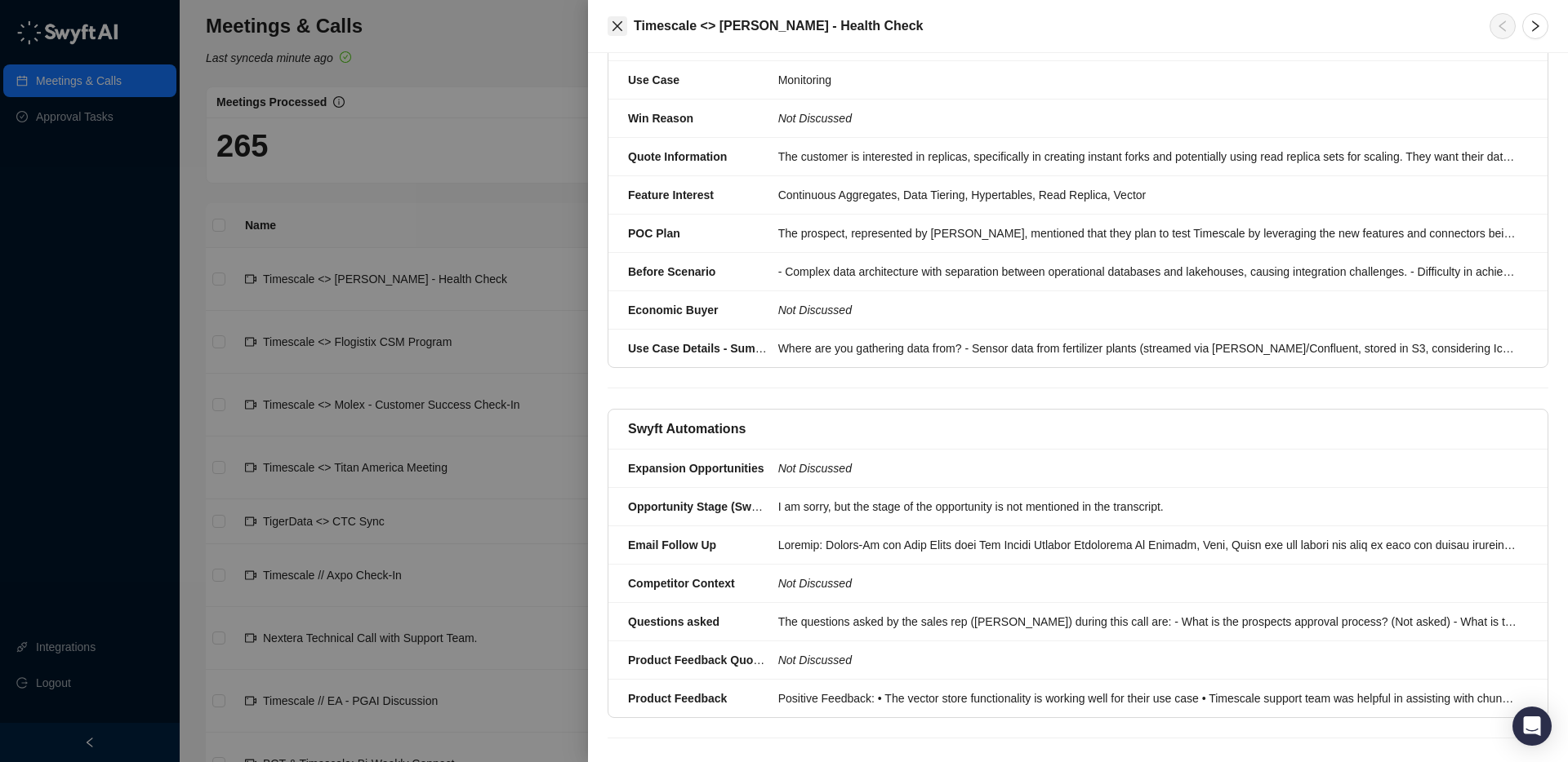
click at [614, 23] on icon "close" at bounding box center [617, 25] width 10 height 10
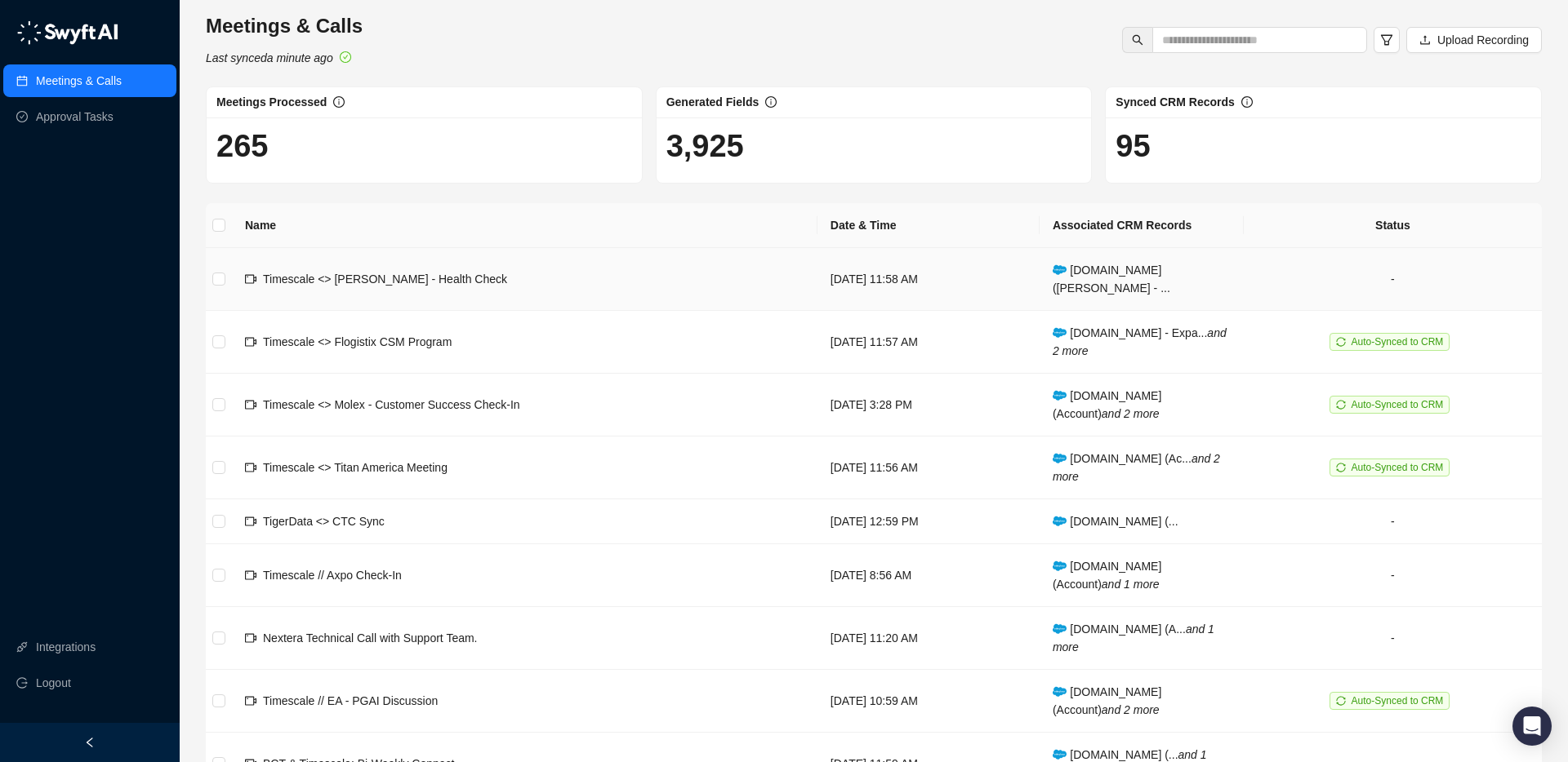
click at [1387, 281] on td "-" at bounding box center [1392, 280] width 298 height 63
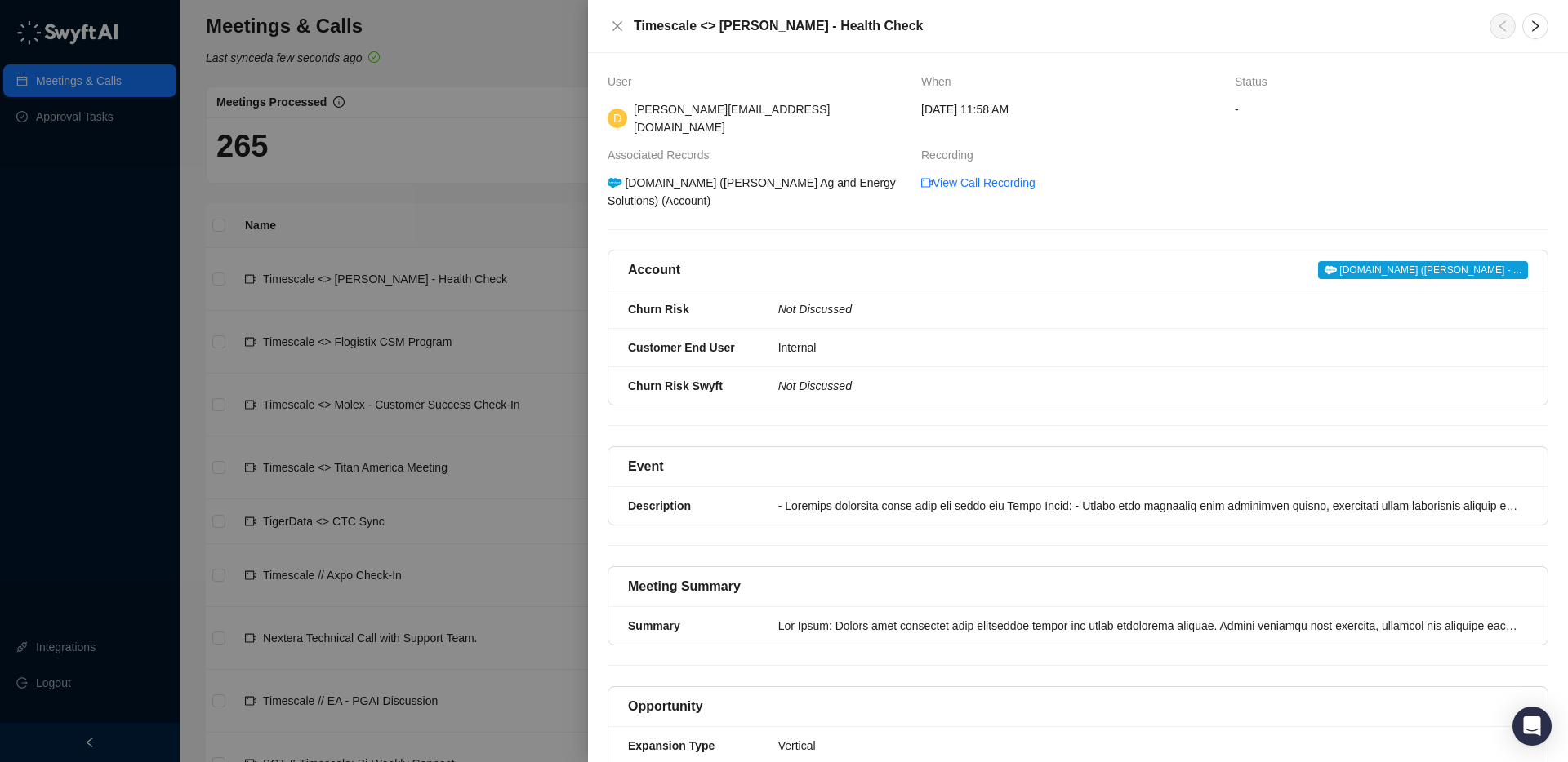
click at [526, 199] on div at bounding box center [784, 381] width 1568 height 762
